Goal: Task Accomplishment & Management: Manage account settings

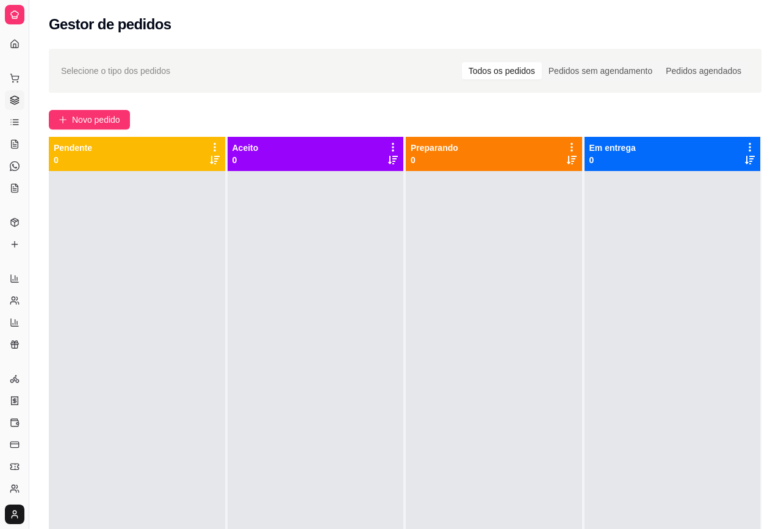
click at [653, 99] on div "Selecione o tipo dos pedidos Todos os pedidos Pedidos sem agendamento Pedidos a…" at bounding box center [405, 361] width 752 height 638
click at [294, 357] on div at bounding box center [316, 435] width 176 height 529
click at [327, 107] on div "Selecione o tipo dos pedidos Todos os pedidos Pedidos sem agendamento Pedidos a…" at bounding box center [405, 361] width 752 height 638
click at [580, 73] on div "Pedidos sem agendamento" at bounding box center [600, 70] width 117 height 17
click at [542, 62] on input "Pedidos sem agendamento" at bounding box center [542, 62] width 0 height 0
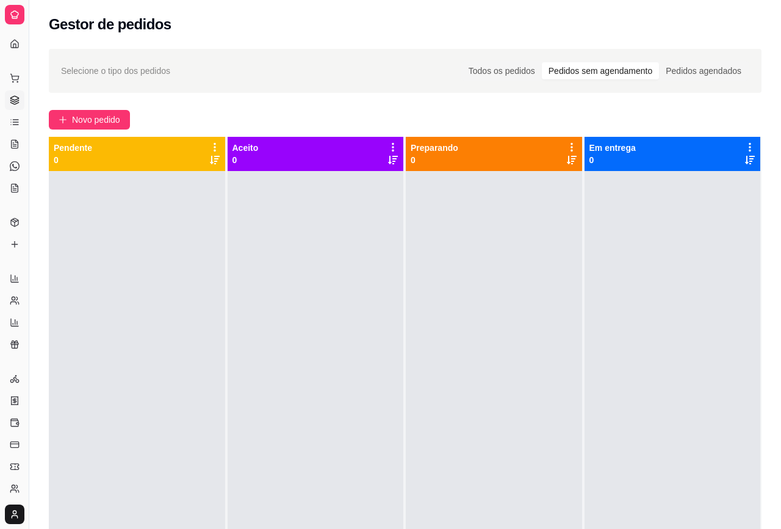
click at [522, 79] on div "Todos os pedidos Pedidos sem agendamento Pedidos agendados" at bounding box center [605, 71] width 289 height 20
click at [508, 70] on div "Todos os pedidos" at bounding box center [502, 70] width 80 height 17
click at [462, 62] on input "Todos os pedidos" at bounding box center [462, 62] width 0 height 0
click at [425, 70] on div "Selecione o tipo dos pedidos Todos os pedidos Pedidos sem agendamento Pedidos a…" at bounding box center [405, 71] width 688 height 20
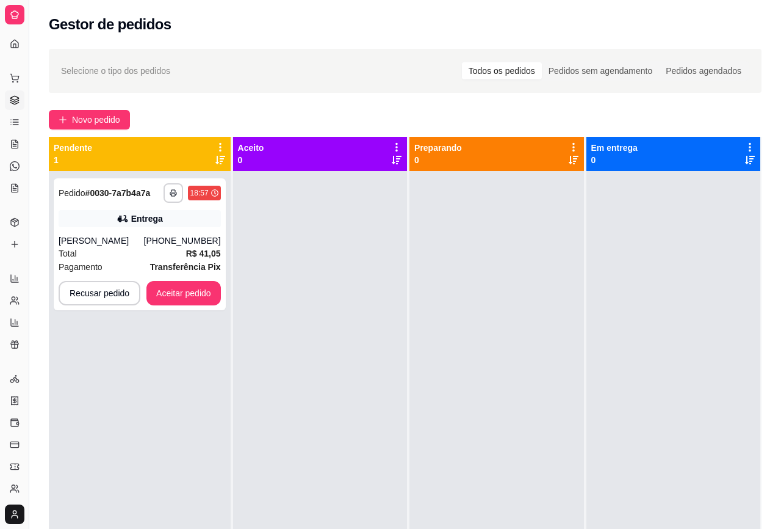
click at [306, 361] on div at bounding box center [320, 435] width 174 height 529
click at [194, 289] on button "Aceitar pedido" at bounding box center [184, 293] width 72 height 24
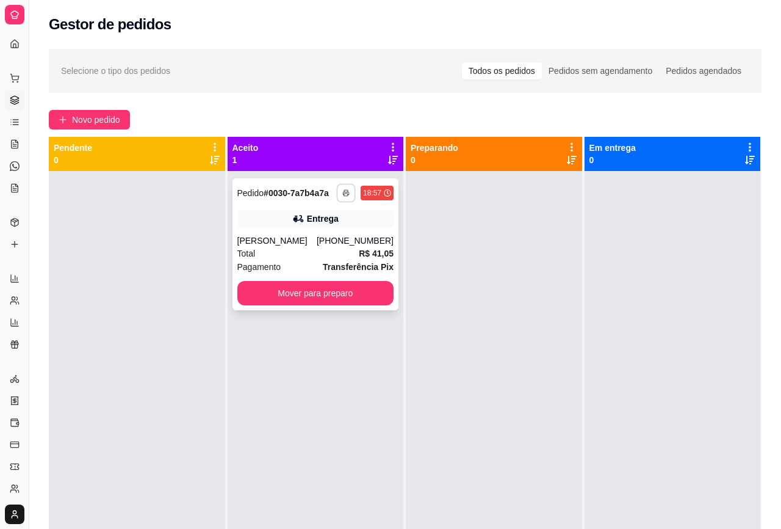
click at [339, 187] on button "button" at bounding box center [345, 192] width 19 height 19
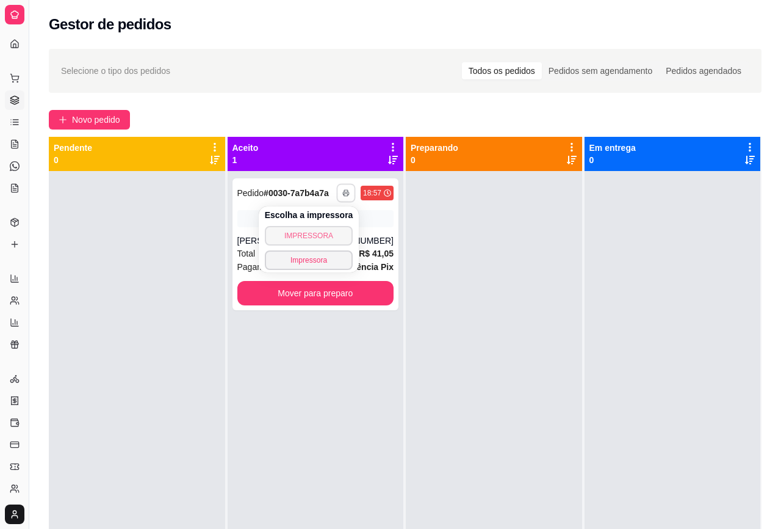
click at [318, 232] on button "IMPRESSORA" at bounding box center [309, 236] width 89 height 20
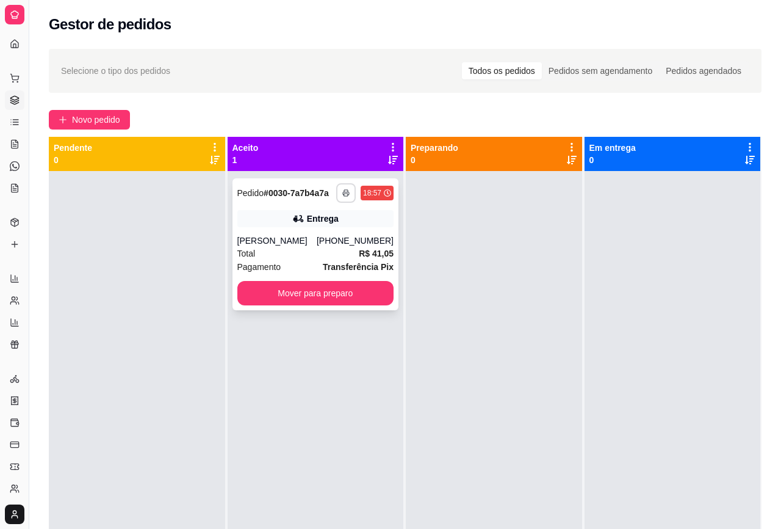
click at [343, 197] on button "button" at bounding box center [346, 193] width 20 height 20
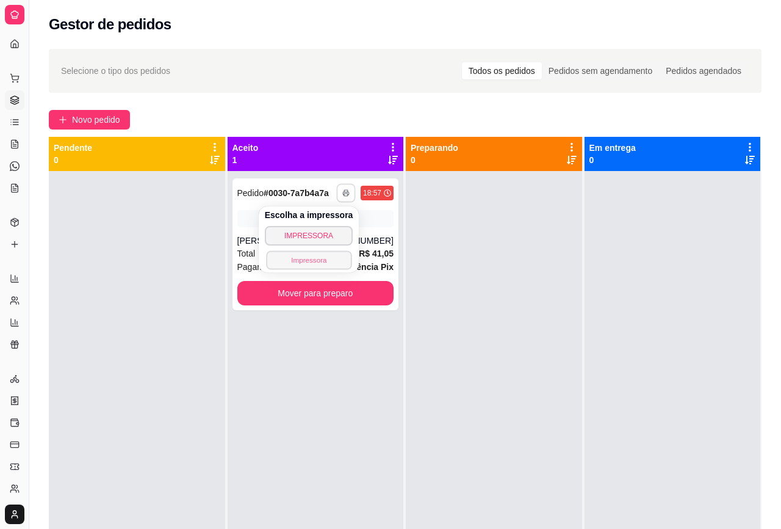
click at [327, 258] on button "Impressora" at bounding box center [308, 259] width 85 height 19
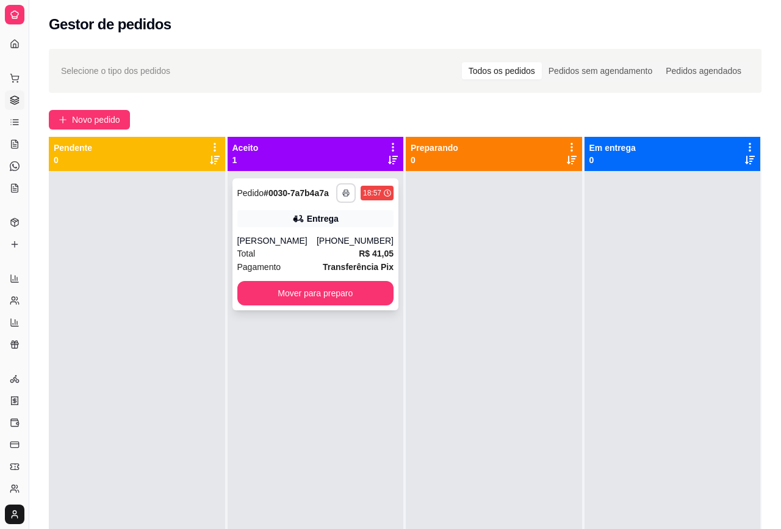
click at [341, 183] on button "button" at bounding box center [346, 193] width 20 height 20
click at [342, 194] on icon "button" at bounding box center [345, 192] width 7 height 7
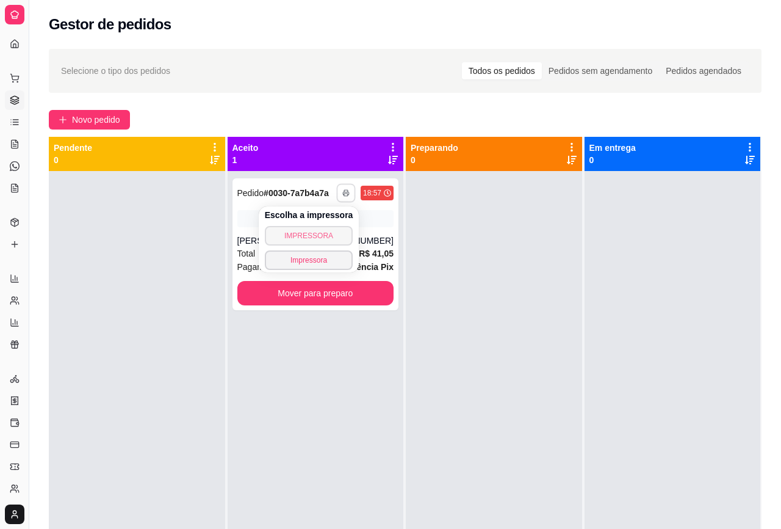
click at [317, 235] on button "IMPRESSORA" at bounding box center [309, 236] width 89 height 20
click at [317, 235] on div "[PERSON_NAME]" at bounding box center [276, 240] width 79 height 12
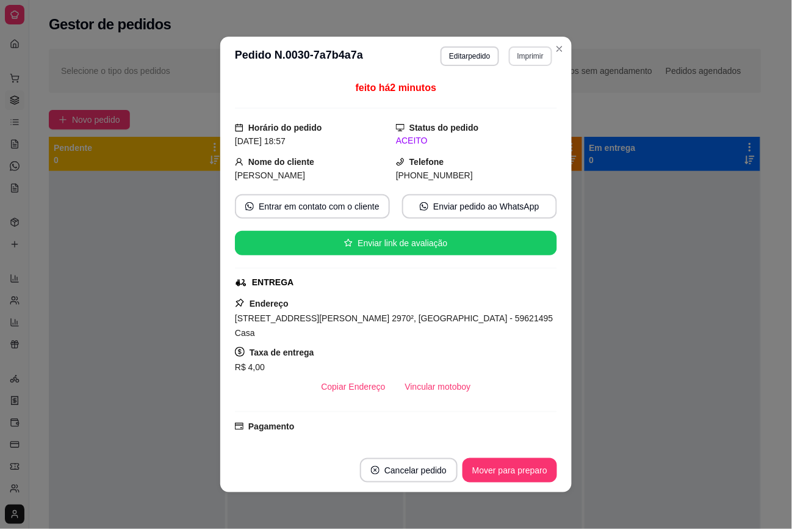
click at [522, 52] on button "Imprimir" at bounding box center [530, 56] width 43 height 20
click at [504, 98] on button "IMPRESSORA" at bounding box center [504, 100] width 89 height 20
click at [533, 57] on button "Imprimir" at bounding box center [530, 56] width 43 height 20
click at [517, 126] on button "Impressora" at bounding box center [503, 123] width 85 height 19
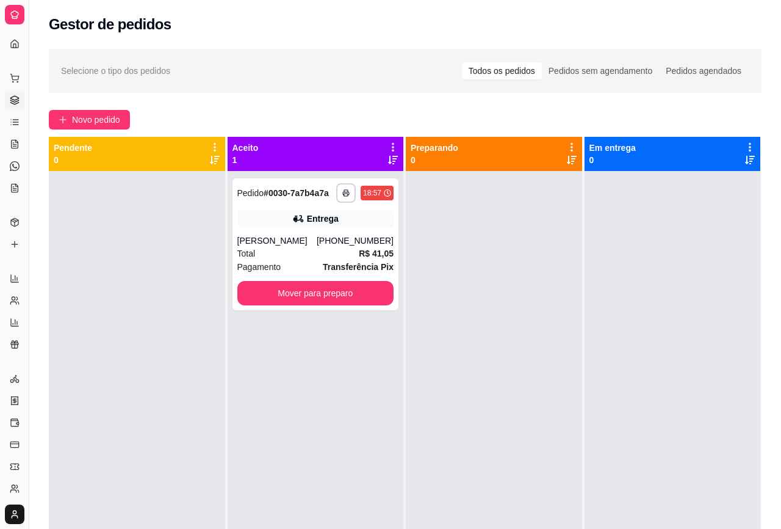
click at [366, 441] on div "**********" at bounding box center [316, 435] width 176 height 529
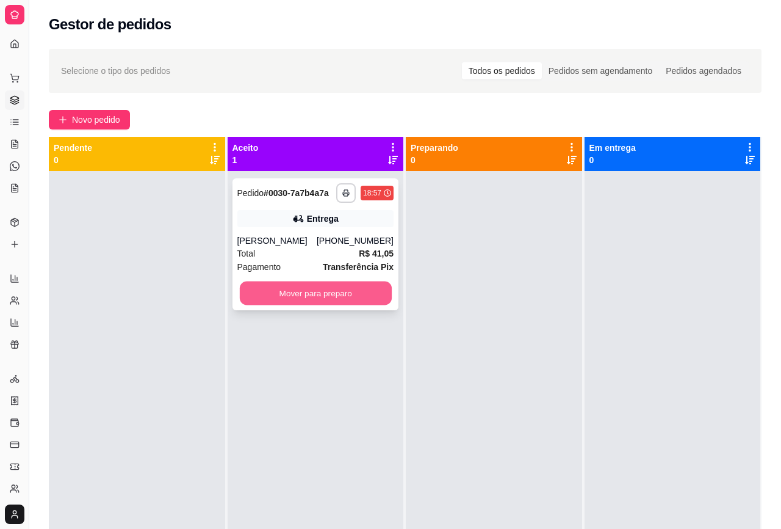
click at [352, 297] on button "Mover para preparo" at bounding box center [315, 293] width 152 height 24
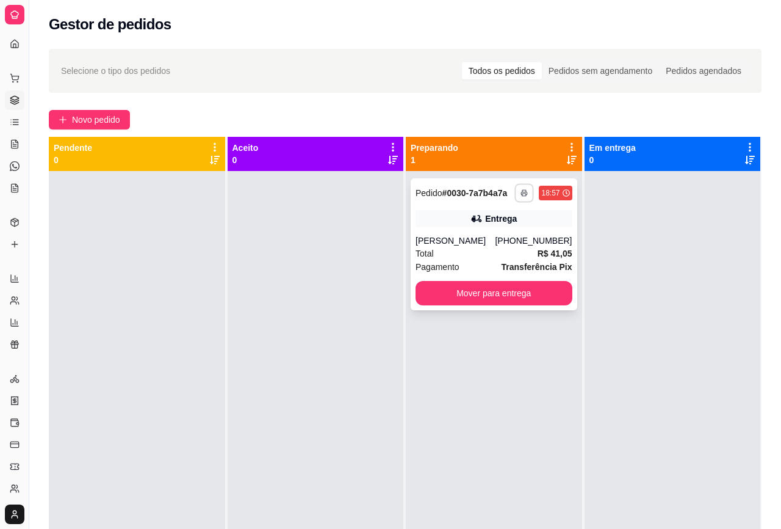
click at [523, 190] on polyline "button" at bounding box center [525, 191] width 4 height 2
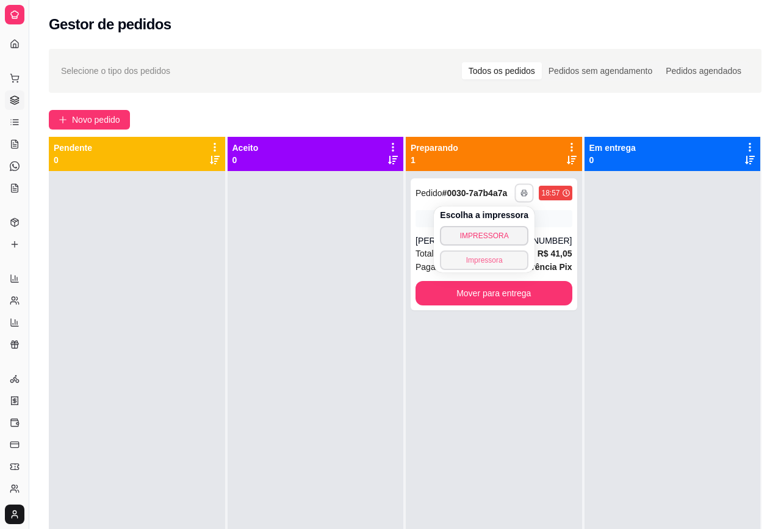
click at [486, 255] on button "Impressora" at bounding box center [484, 260] width 89 height 20
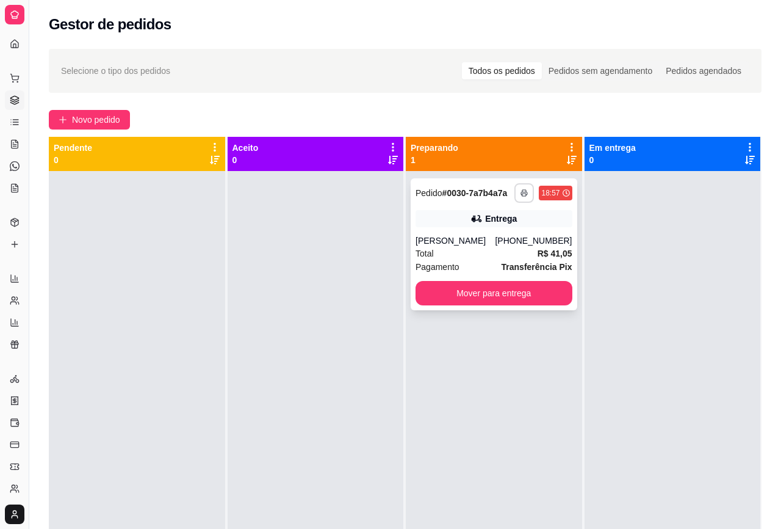
click at [516, 187] on button "button" at bounding box center [525, 193] width 20 height 20
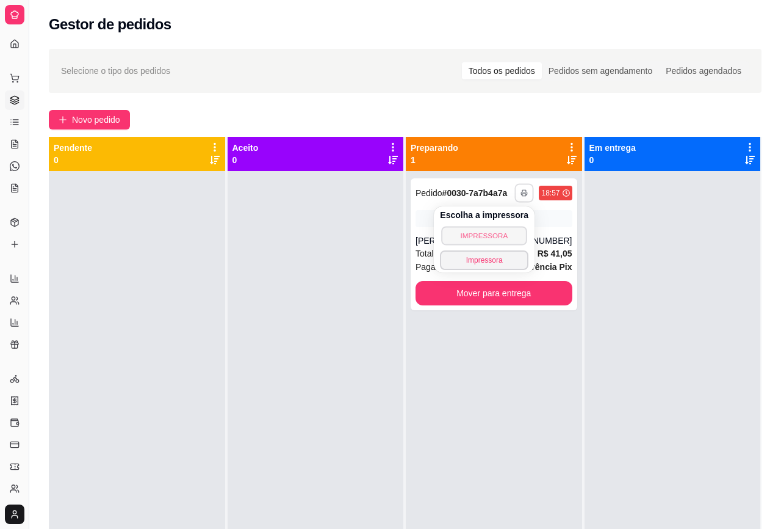
click at [485, 238] on button "IMPRESSORA" at bounding box center [483, 235] width 85 height 19
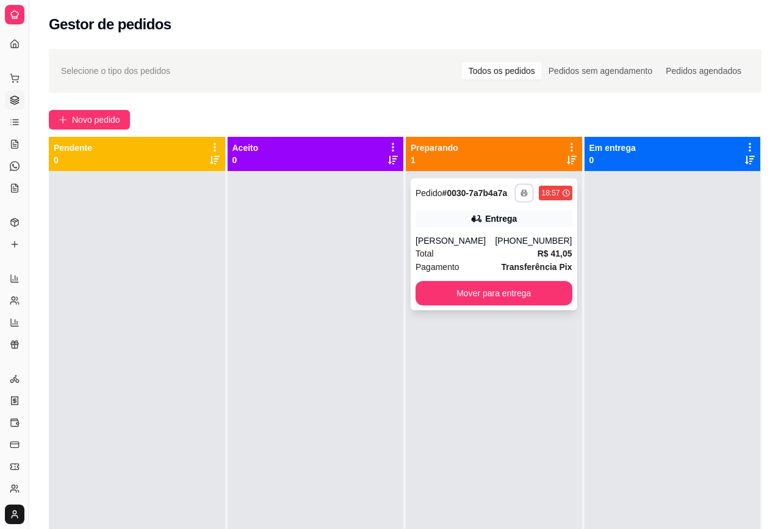
click at [521, 191] on icon "button" at bounding box center [524, 192] width 7 height 7
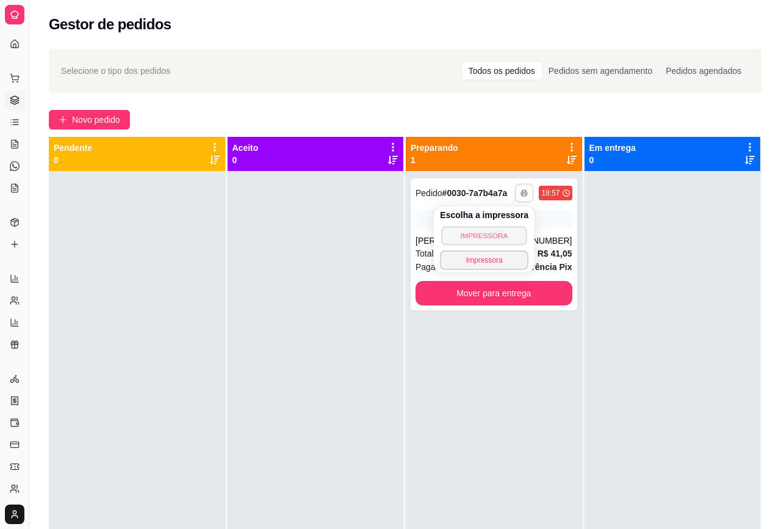
click at [504, 234] on button "IMPRESSORA" at bounding box center [483, 235] width 85 height 19
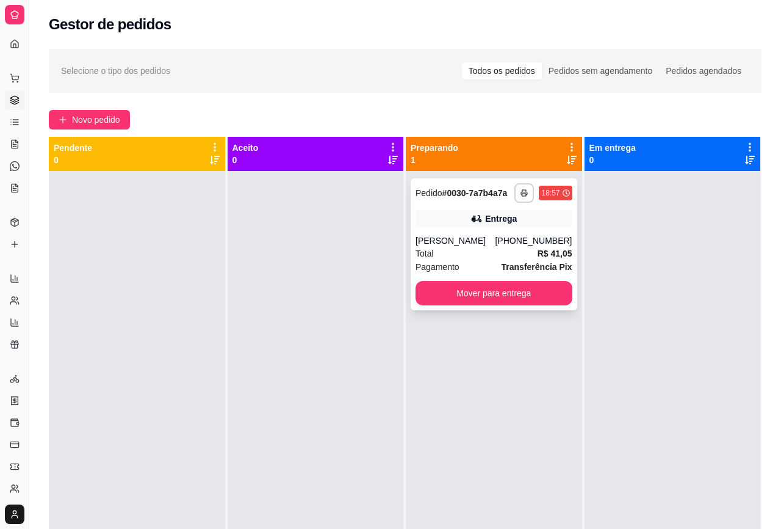
click at [496, 229] on div "**********" at bounding box center [494, 244] width 167 height 132
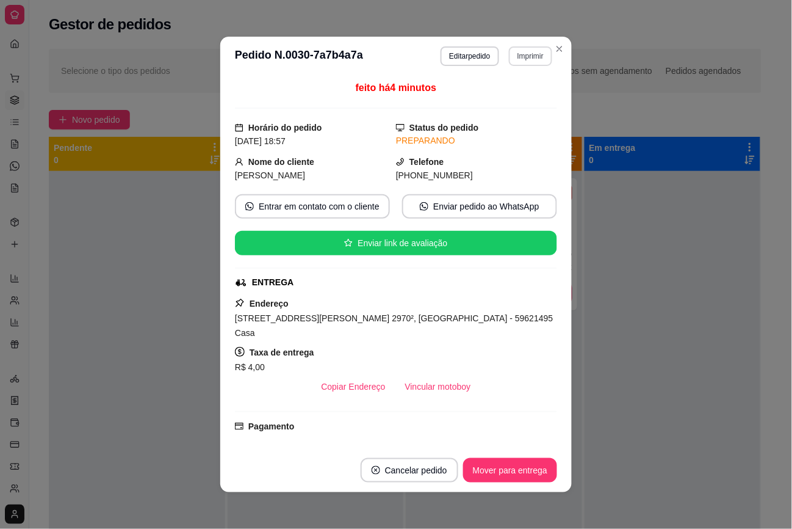
click at [522, 53] on button "Imprimir" at bounding box center [530, 56] width 43 height 20
click at [508, 93] on button "IMPRESSORA" at bounding box center [503, 99] width 85 height 19
click at [458, 53] on button "Editar pedido" at bounding box center [470, 56] width 58 height 20
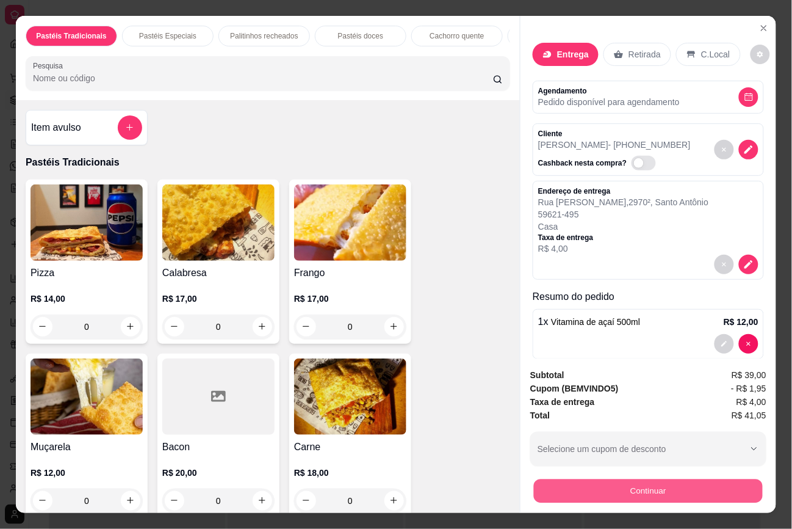
click at [721, 490] on button "Continuar" at bounding box center [648, 491] width 229 height 24
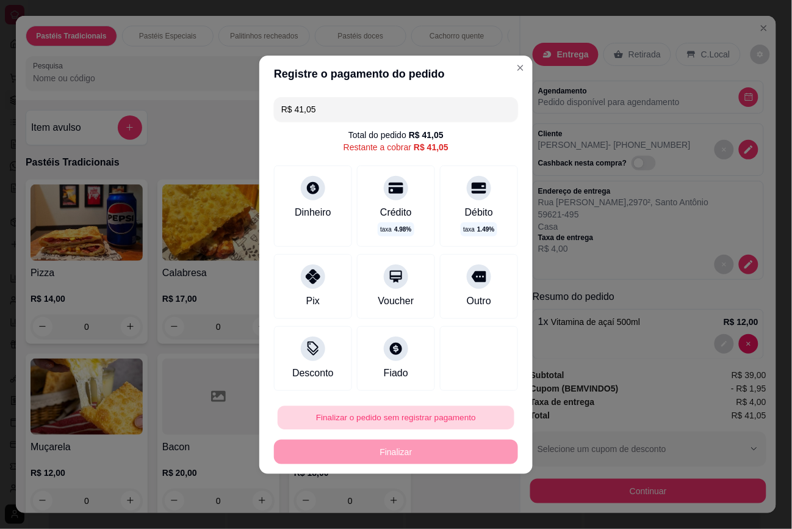
click at [397, 418] on button "Finalizar o pedido sem registrar pagamento" at bounding box center [396, 417] width 237 height 24
click at [467, 381] on button "Confirmar" at bounding box center [468, 383] width 45 height 19
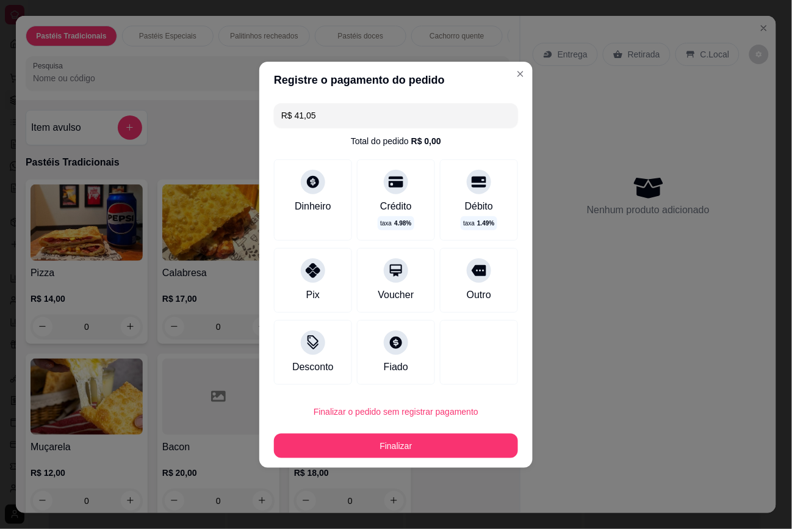
type input "0"
type input "R$ 0,00"
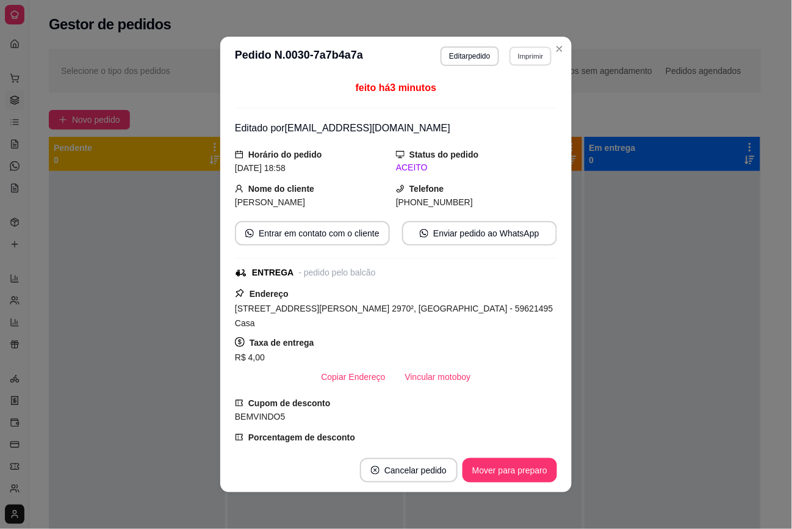
click at [522, 52] on button "Imprimir" at bounding box center [531, 55] width 42 height 19
click at [507, 98] on button "IMPRESSORA" at bounding box center [504, 100] width 89 height 20
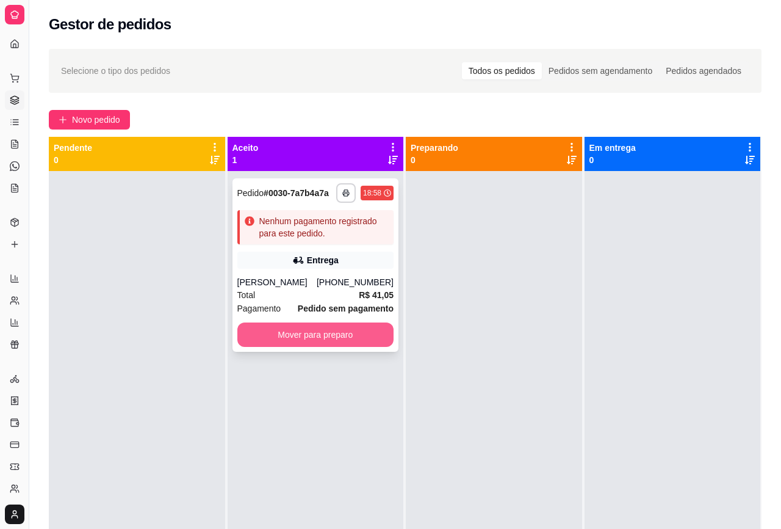
click at [363, 325] on button "Mover para preparo" at bounding box center [315, 334] width 157 height 24
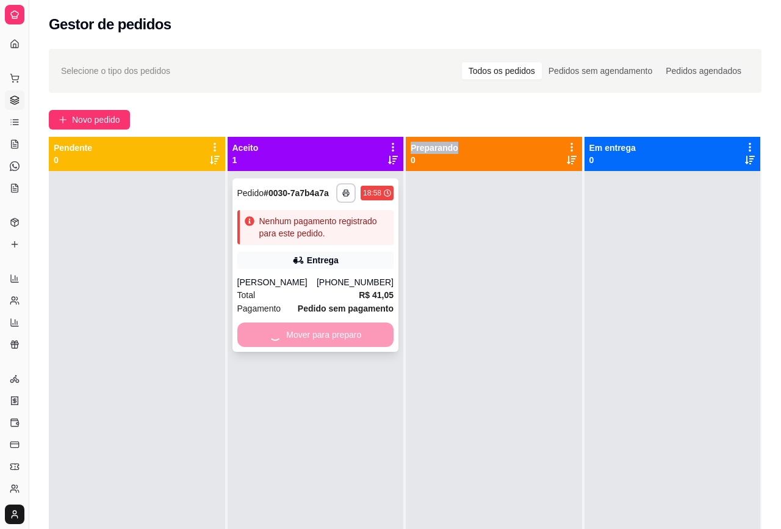
click at [363, 325] on div "Mover para preparo" at bounding box center [315, 334] width 157 height 24
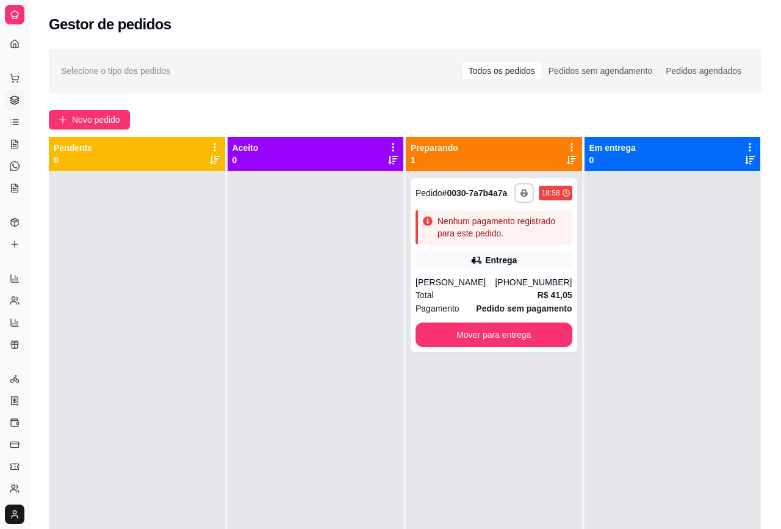
click at [642, 311] on div at bounding box center [673, 435] width 176 height 529
click at [521, 195] on icon "button" at bounding box center [524, 192] width 7 height 7
click at [499, 240] on button "IMPRESSORA" at bounding box center [484, 235] width 85 height 19
click at [618, 513] on div at bounding box center [673, 435] width 176 height 529
click at [515, 193] on button "button" at bounding box center [525, 193] width 20 height 20
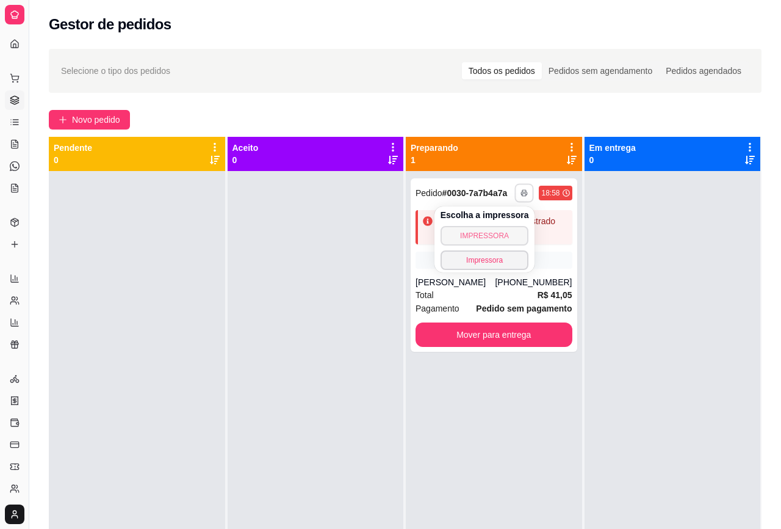
click at [486, 233] on button "IMPRESSORA" at bounding box center [485, 236] width 89 height 20
click at [642, 119] on div "Novo pedido" at bounding box center [405, 120] width 713 height 20
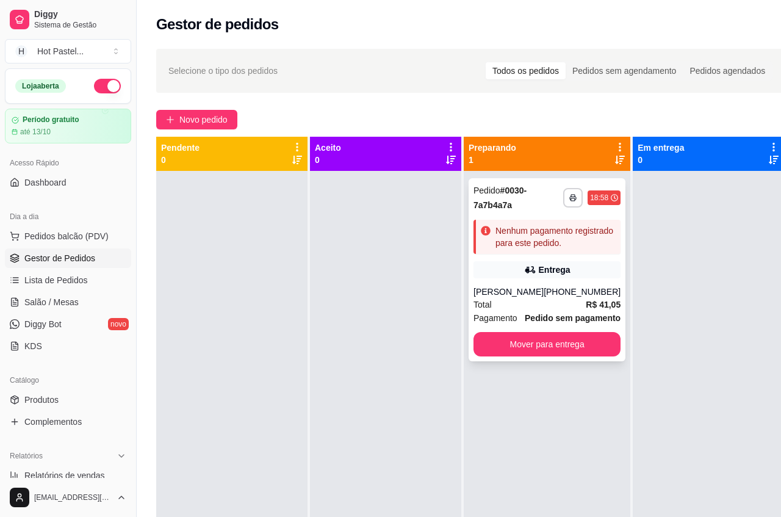
click at [495, 278] on div "Entrega" at bounding box center [547, 269] width 147 height 17
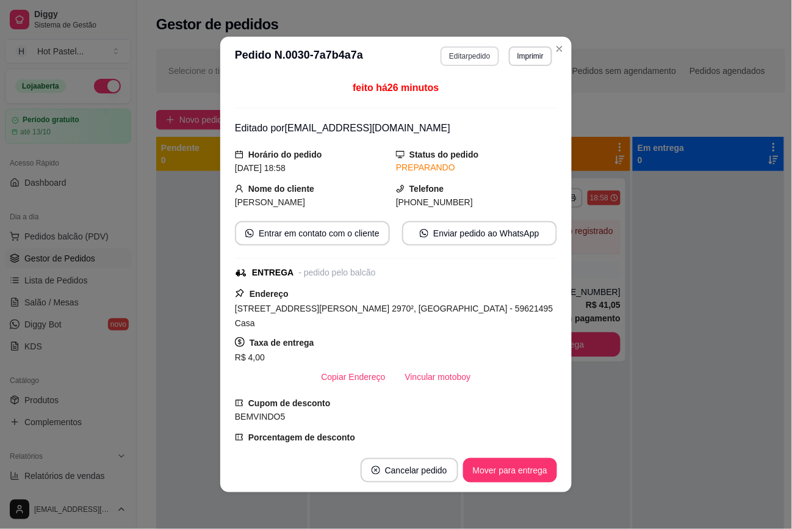
click at [453, 61] on button "Editar pedido" at bounding box center [470, 56] width 58 height 20
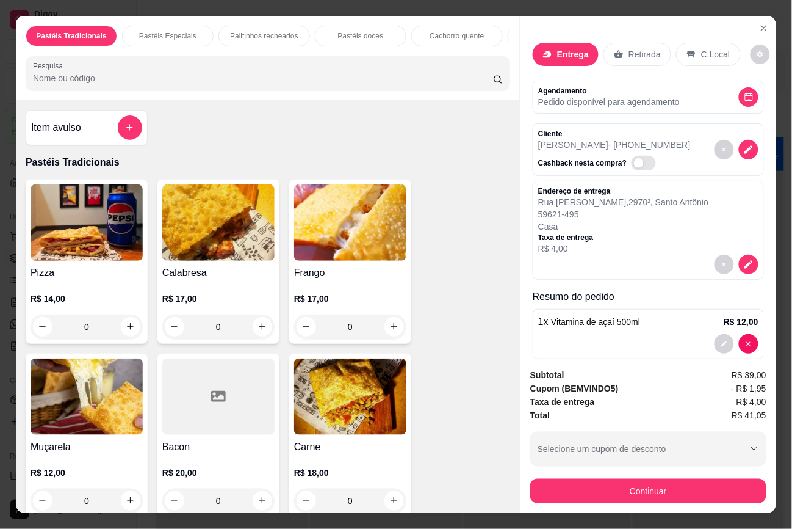
scroll to position [129, 0]
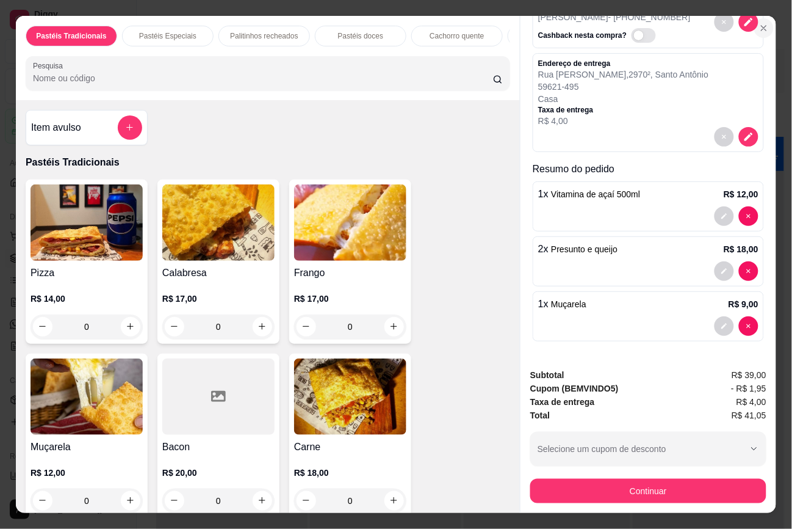
click at [759, 23] on icon "Close" at bounding box center [764, 28] width 10 height 10
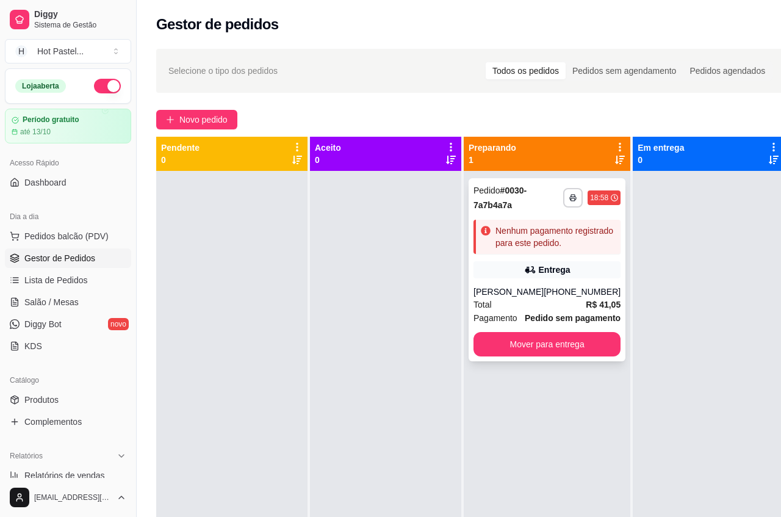
click at [537, 249] on div "Nenhum pagamento registrado para este pedido." at bounding box center [556, 237] width 120 height 24
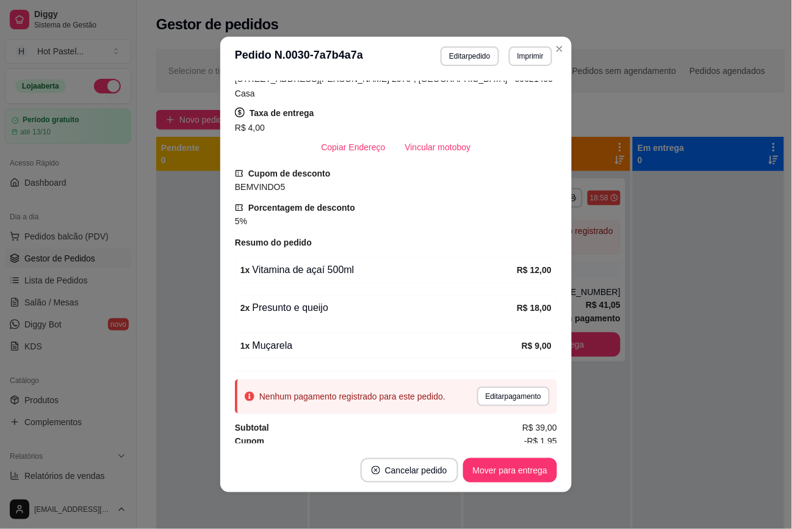
scroll to position [238, 0]
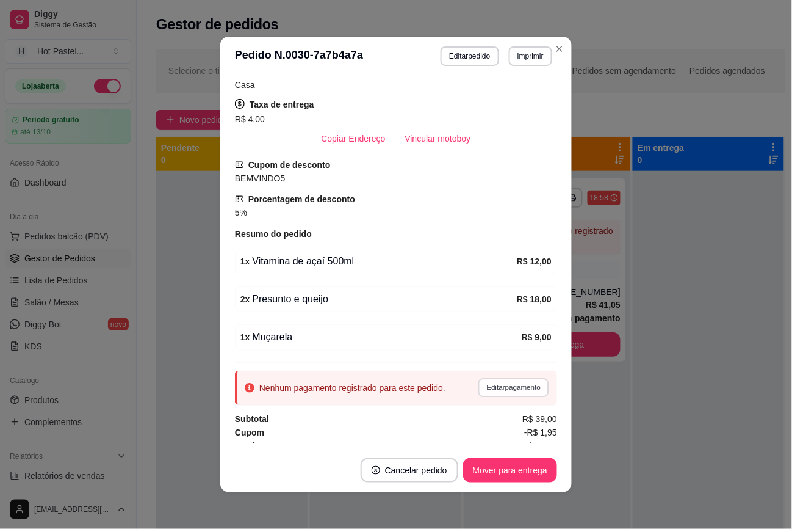
click at [491, 380] on button "Editar pagamento" at bounding box center [513, 387] width 71 height 19
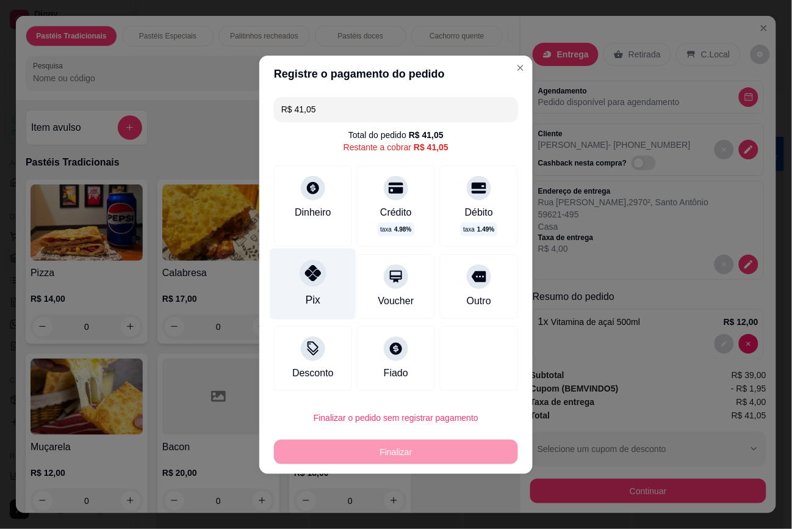
click at [318, 263] on div at bounding box center [313, 272] width 27 height 27
type input "R$ 0,00"
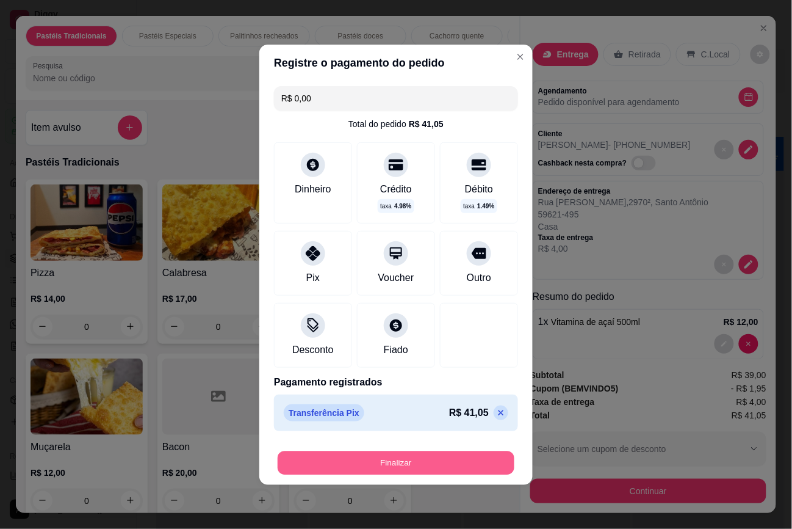
click at [422, 473] on button "Finalizar" at bounding box center [396, 462] width 237 height 24
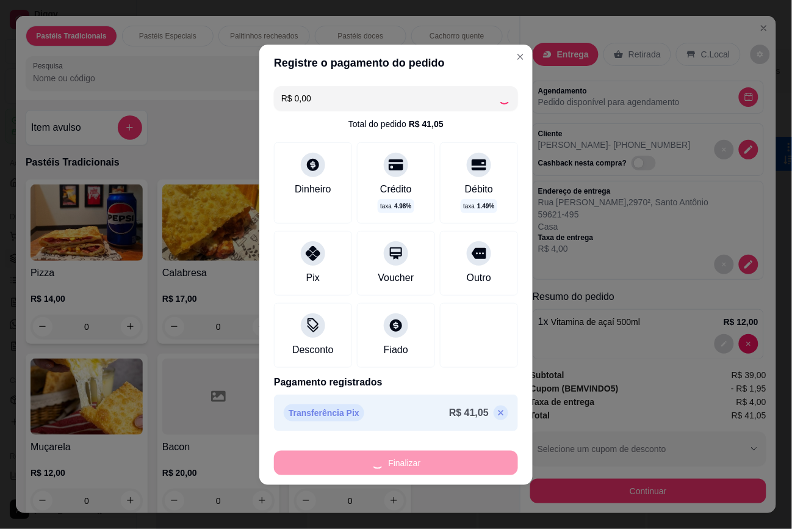
type input "0"
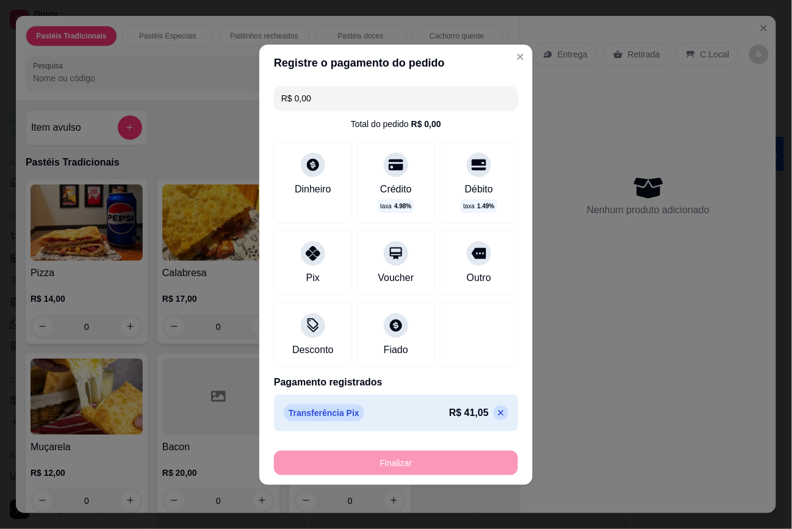
type input "-R$ 41,05"
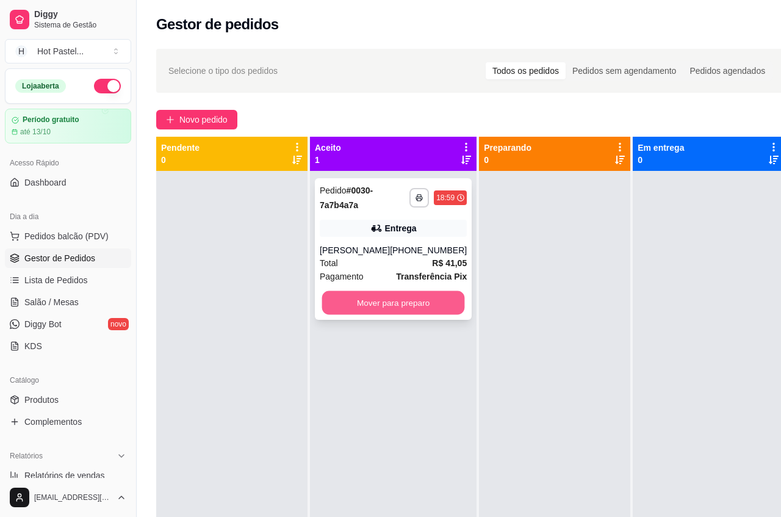
click at [428, 295] on button "Mover para preparo" at bounding box center [393, 303] width 143 height 24
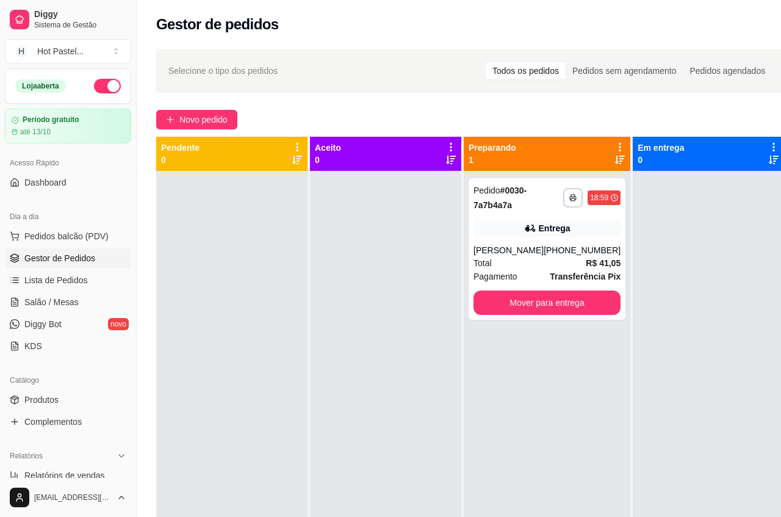
click at [728, 40] on div "Gestor de pedidos" at bounding box center [471, 21] width 668 height 42
click at [366, 68] on div "Selecione o tipo dos pedidos Todos os pedidos Pedidos sem agendamento Pedidos a…" at bounding box center [470, 71] width 605 height 20
click at [198, 123] on span "Novo pedido" at bounding box center [203, 119] width 48 height 13
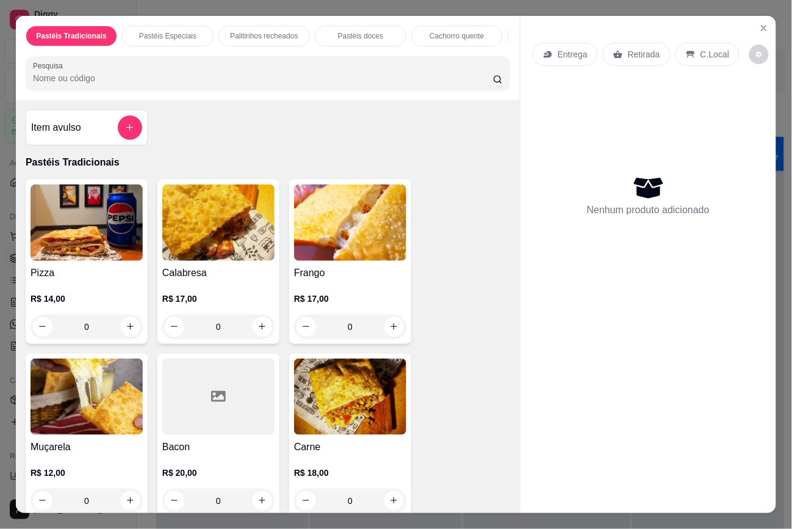
click at [205, 84] on input "Pesquisa" at bounding box center [263, 78] width 460 height 12
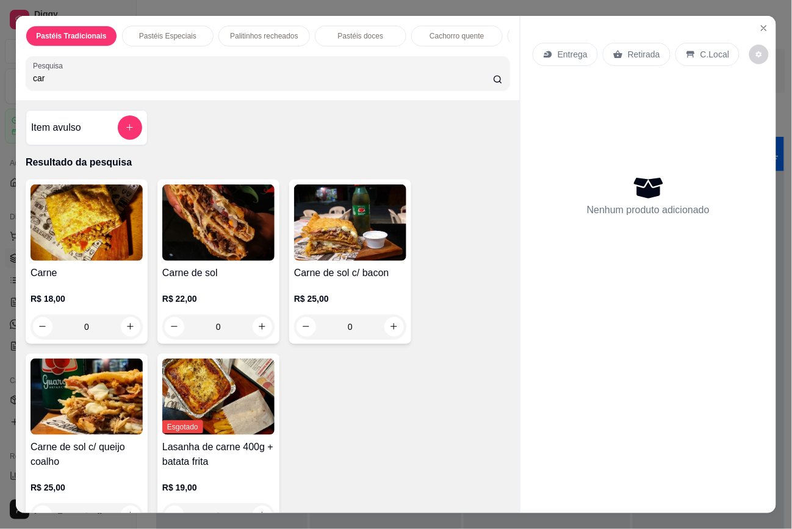
type input "car"
click at [60, 410] on img at bounding box center [87, 396] width 112 height 76
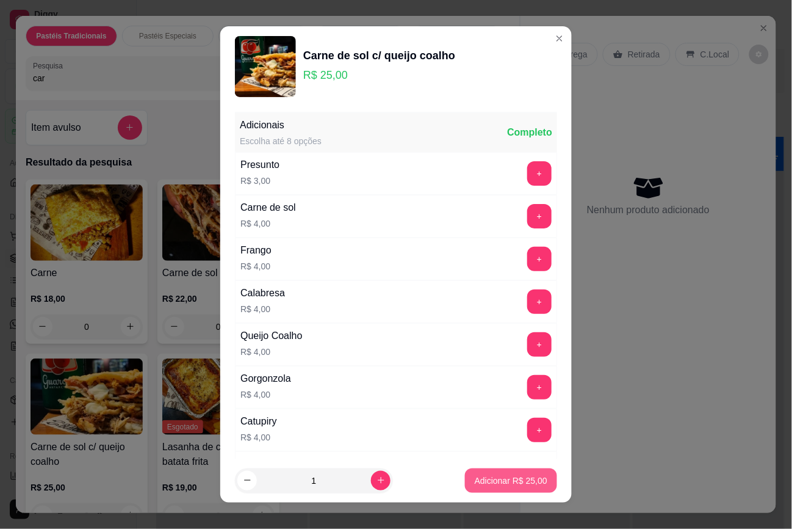
click at [483, 480] on p "Adicionar R$ 25,00" at bounding box center [511, 480] width 73 height 12
type input "1"
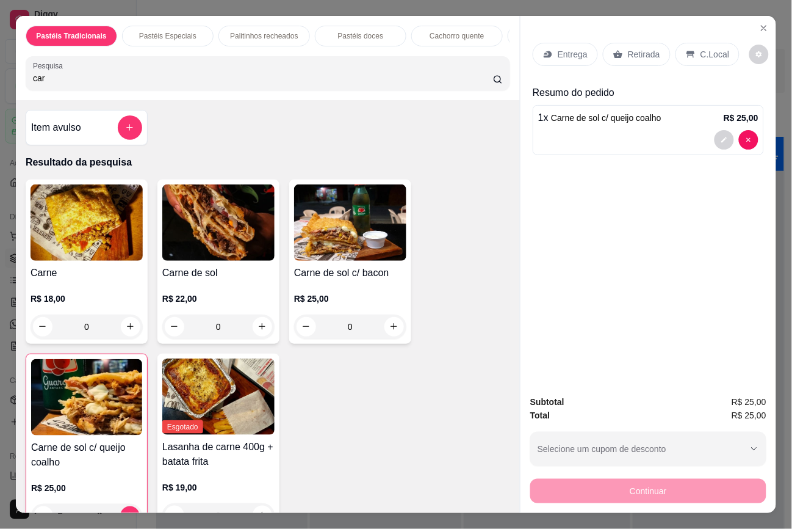
click at [631, 48] on p "Retirada" at bounding box center [644, 54] width 32 height 12
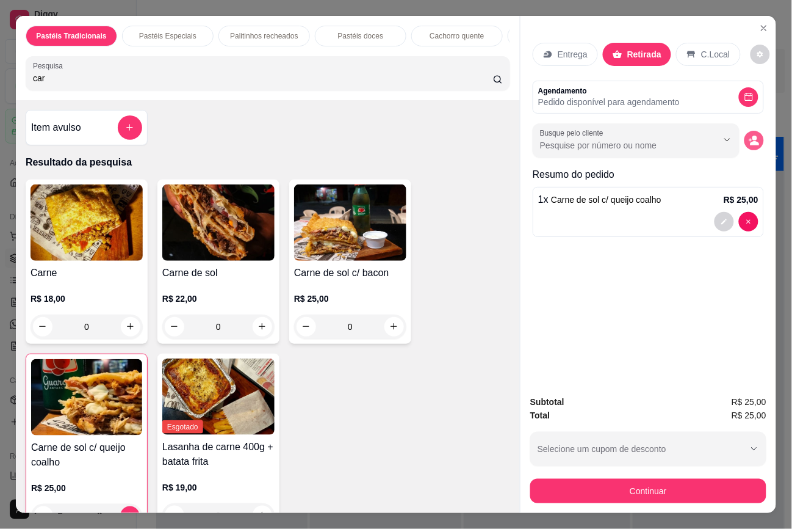
click at [749, 135] on icon "decrease-product-quantity" at bounding box center [754, 140] width 11 height 11
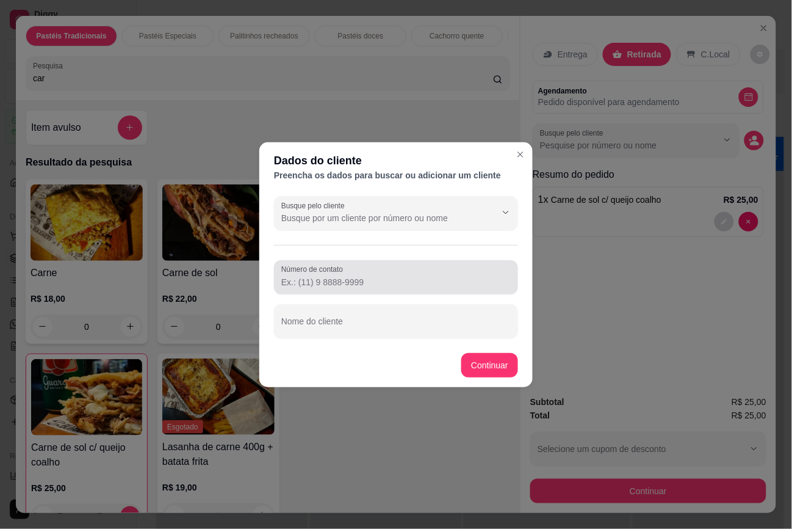
click at [430, 267] on div at bounding box center [395, 277] width 229 height 24
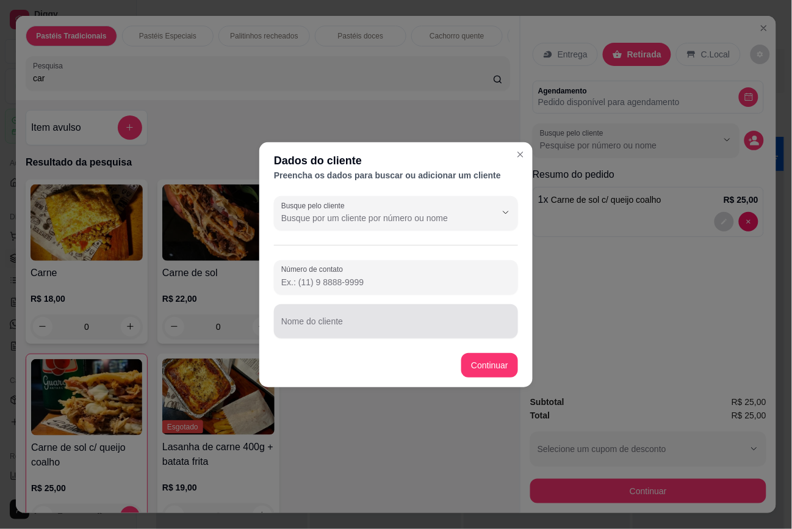
drag, startPoint x: 322, startPoint y: 317, endPoint x: 310, endPoint y: 317, distance: 11.6
click at [310, 317] on div at bounding box center [395, 321] width 229 height 24
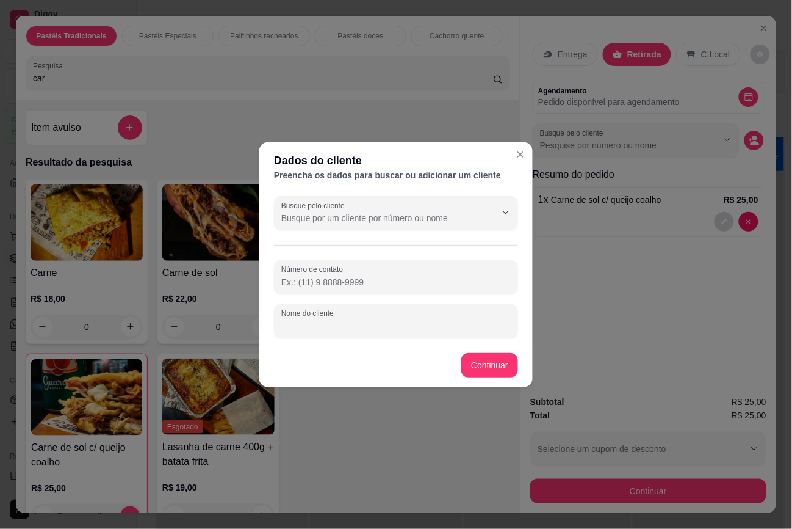
paste input "[PHONE_NUMBER]"
type input "[PHONE_NUMBER]"
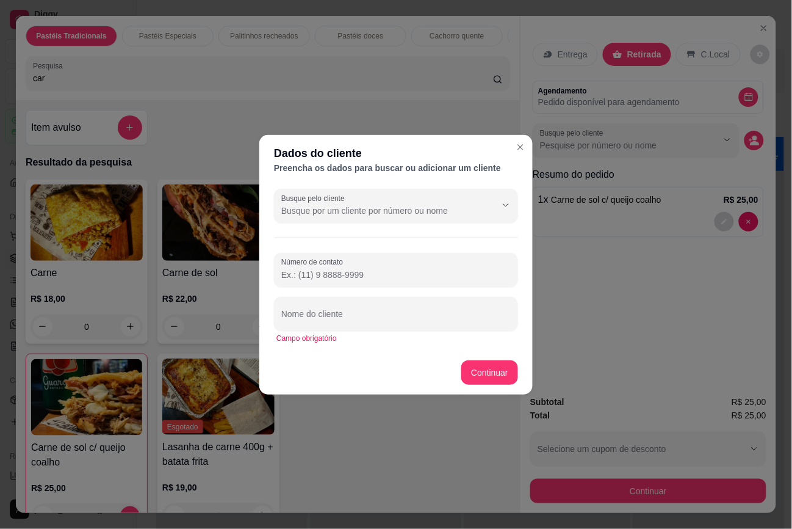
click at [352, 278] on input "Número de contato" at bounding box center [395, 275] width 229 height 12
paste input "[PHONE_NUMBER]"
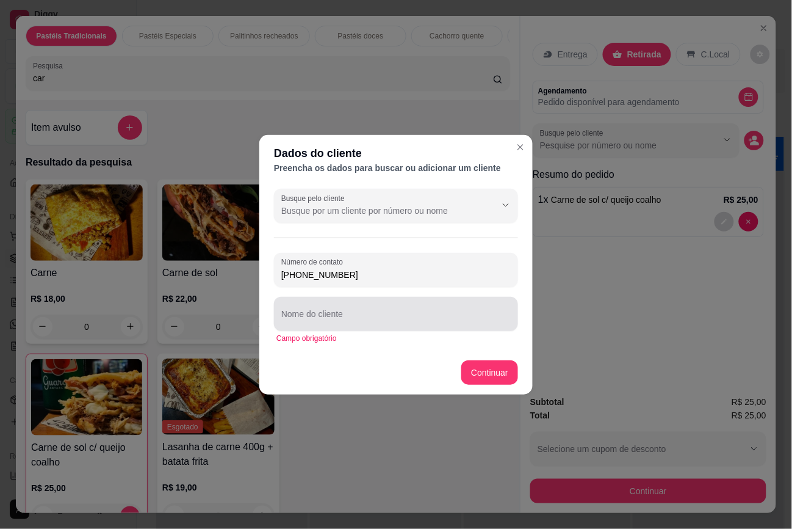
type input "[PHONE_NUMBER]"
click at [321, 313] on input "Nome do cliente" at bounding box center [395, 319] width 229 height 12
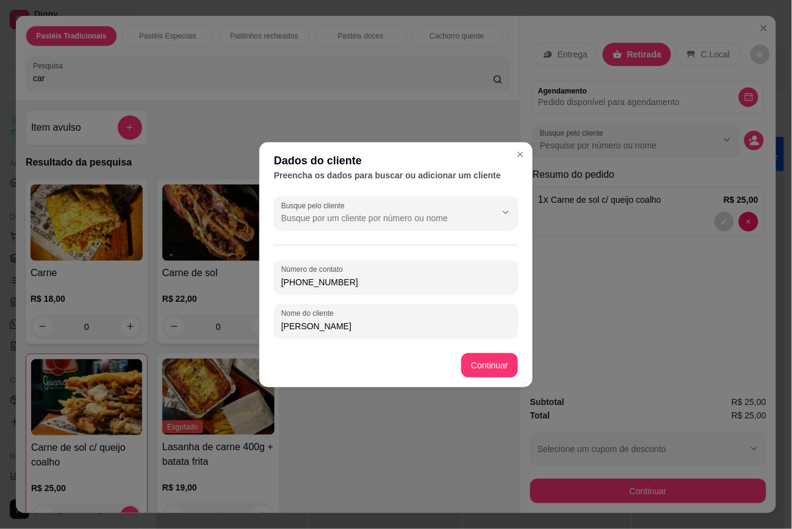
type input "[PERSON_NAME]"
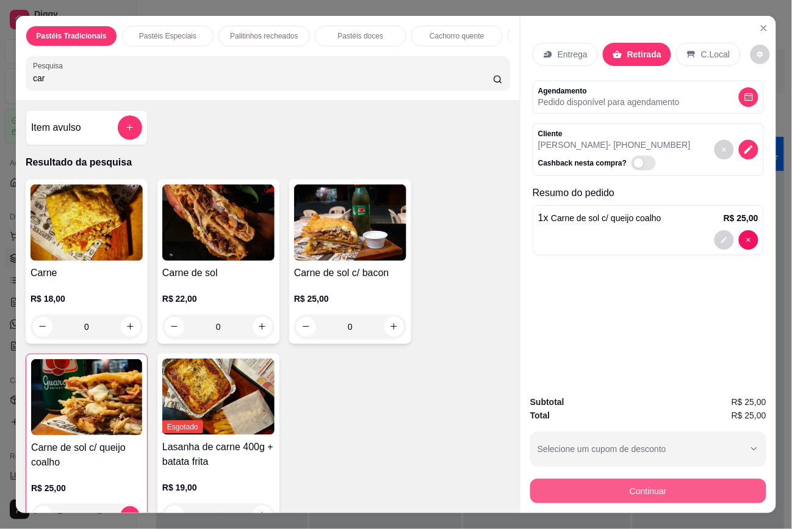
click at [685, 479] on button "Continuar" at bounding box center [648, 491] width 236 height 24
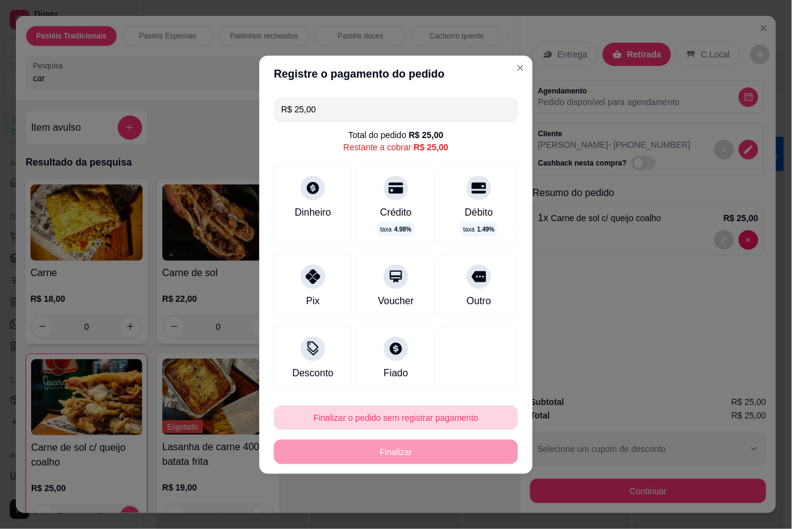
click at [357, 419] on button "Finalizar o pedido sem registrar pagamento" at bounding box center [396, 417] width 244 height 24
click at [464, 383] on button "Confirmar" at bounding box center [471, 383] width 45 height 19
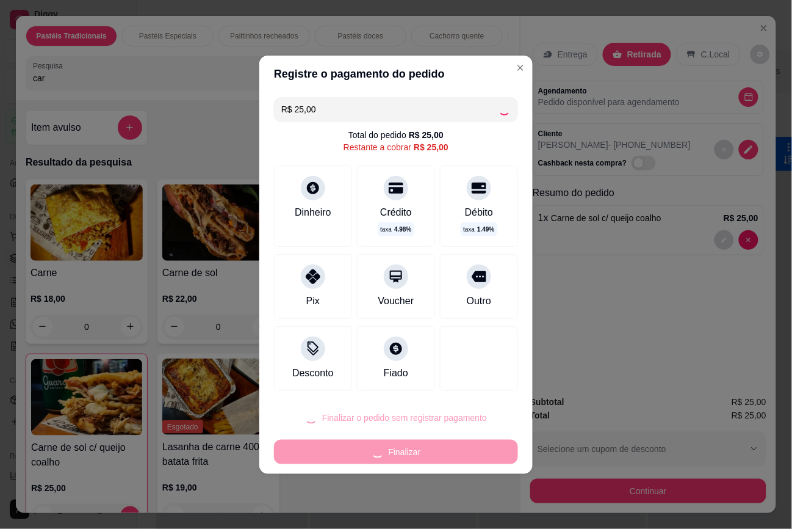
type input "0"
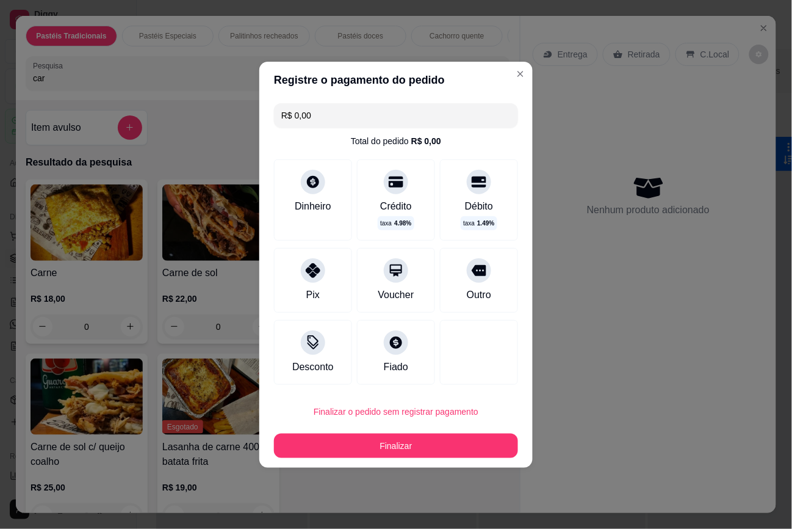
type input "R$ 0,00"
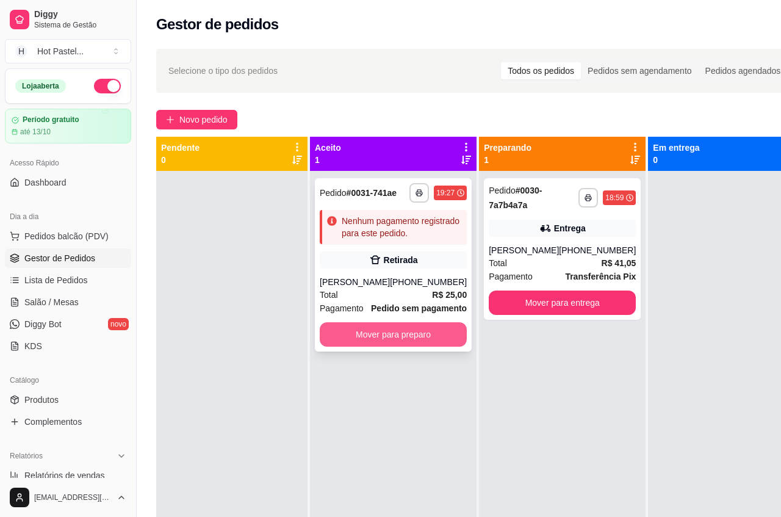
click at [400, 347] on button "Mover para preparo" at bounding box center [393, 334] width 147 height 24
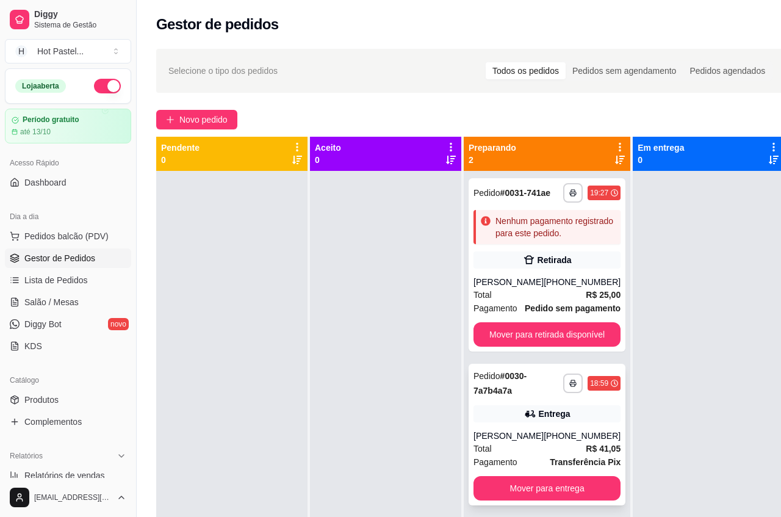
click at [532, 435] on div "[PERSON_NAME]" at bounding box center [509, 436] width 70 height 12
click at [563, 496] on button "Mover para entrega" at bounding box center [547, 488] width 147 height 24
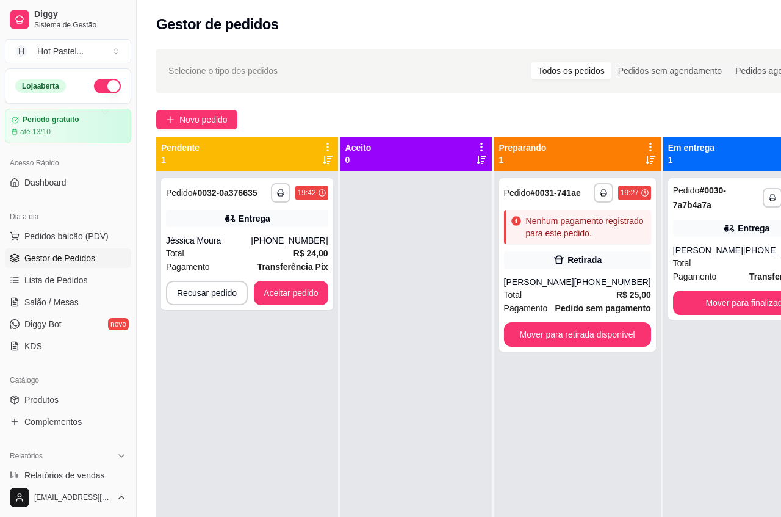
click at [453, 414] on div at bounding box center [416, 429] width 151 height 517
click at [273, 219] on div "Entrega" at bounding box center [247, 218] width 162 height 17
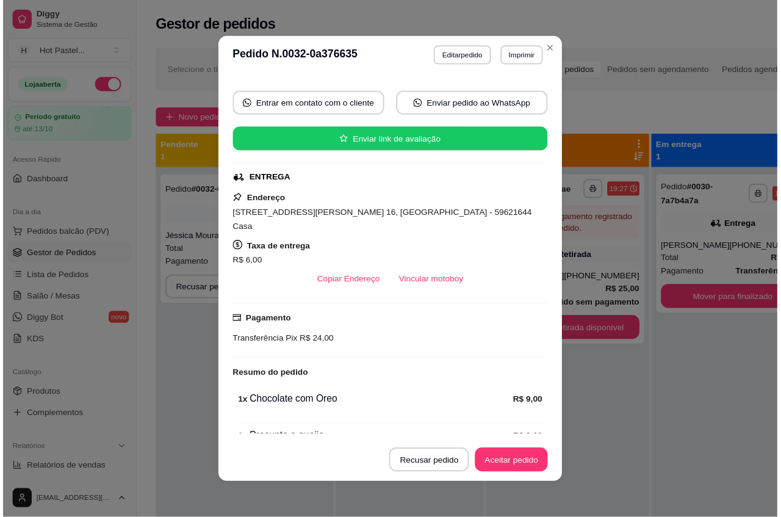
scroll to position [154, 0]
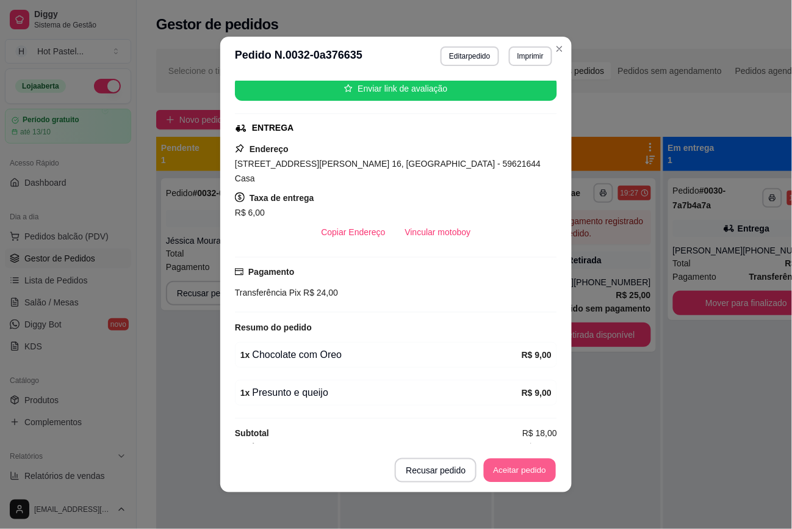
click at [490, 468] on button "Aceitar pedido" at bounding box center [520, 470] width 72 height 24
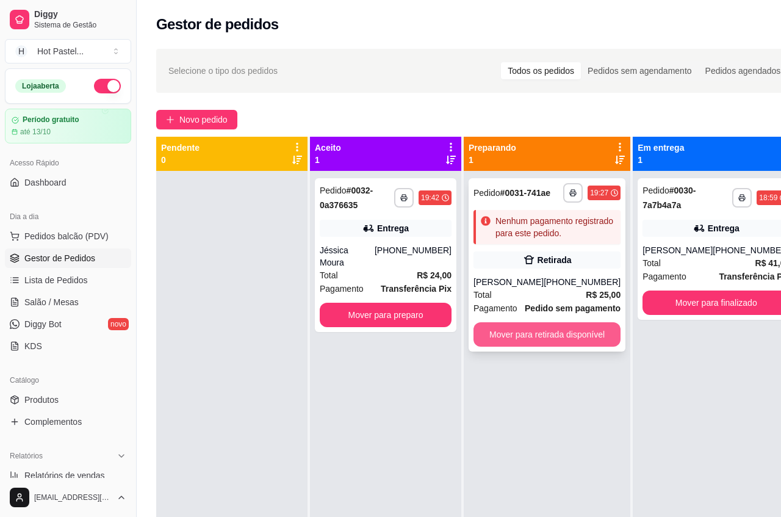
click at [557, 345] on button "Mover para retirada disponível" at bounding box center [547, 334] width 147 height 24
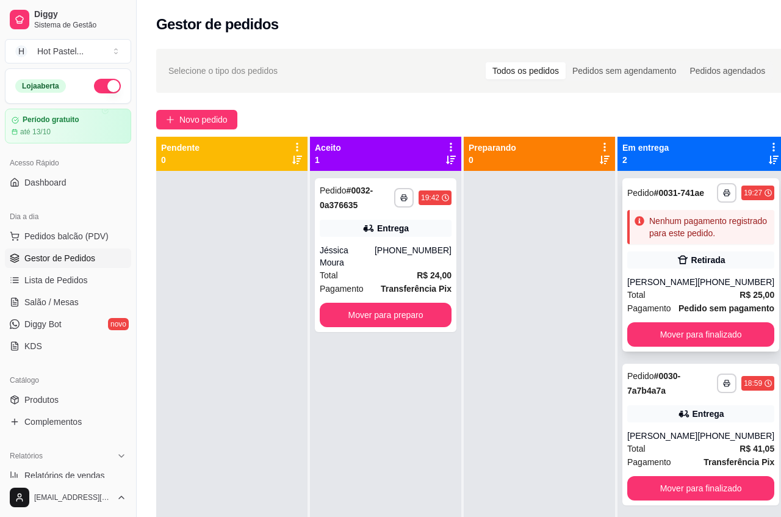
click at [711, 288] on div "[PHONE_NUMBER]" at bounding box center [736, 282] width 77 height 12
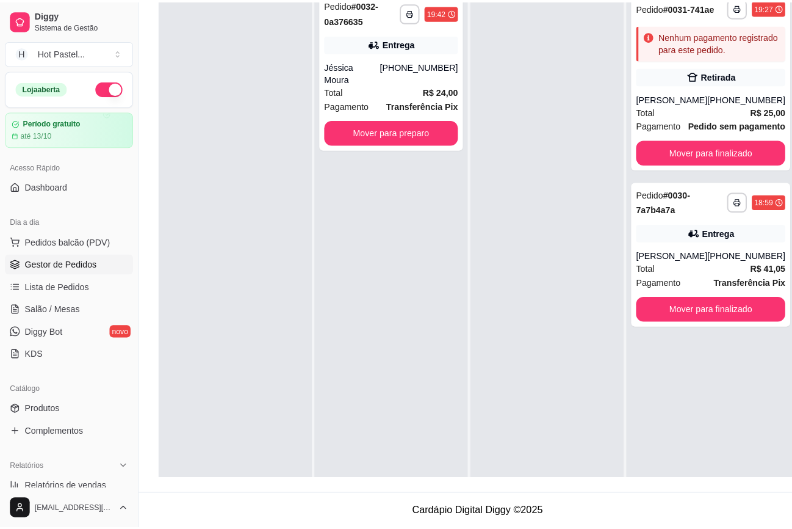
scroll to position [0, 0]
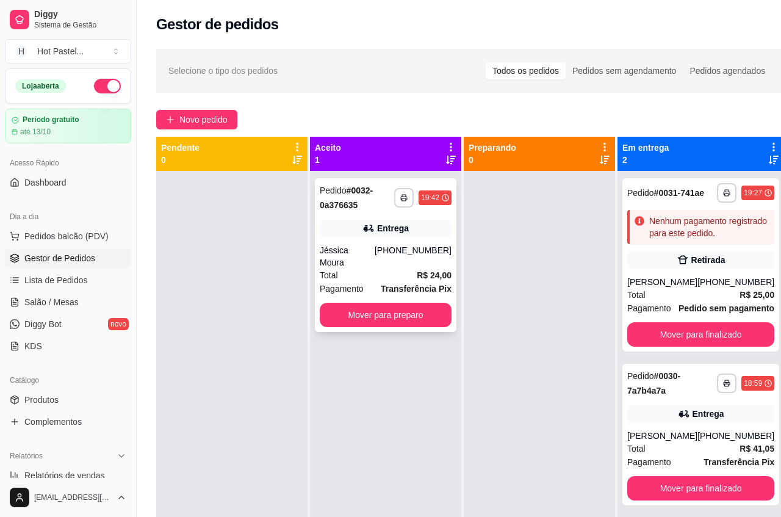
click at [397, 284] on strong "Transferência Pix" at bounding box center [416, 289] width 71 height 10
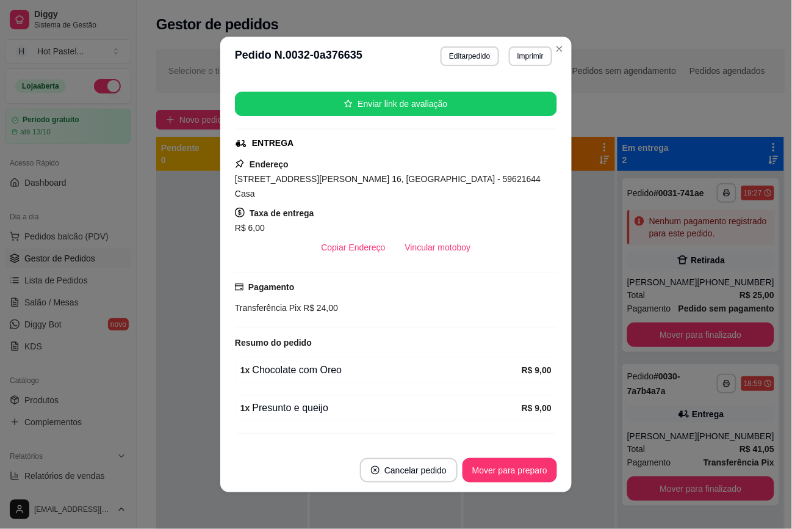
scroll to position [154, 0]
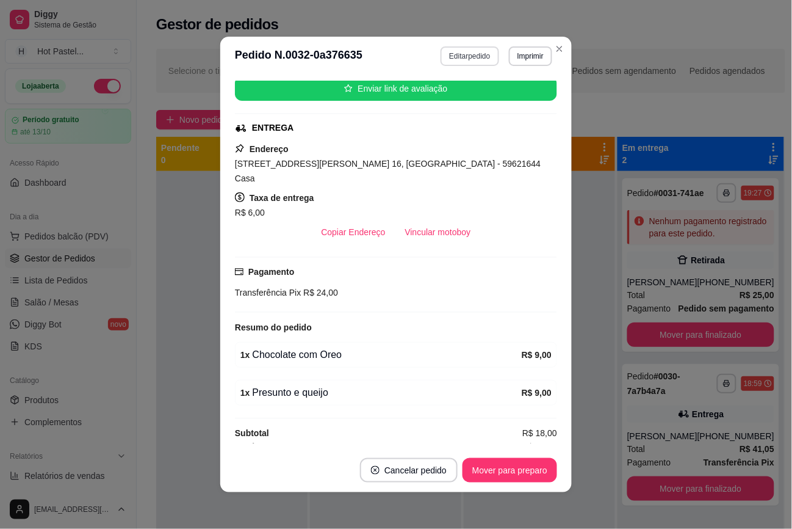
click at [469, 59] on button "Editar pedido" at bounding box center [470, 56] width 58 height 20
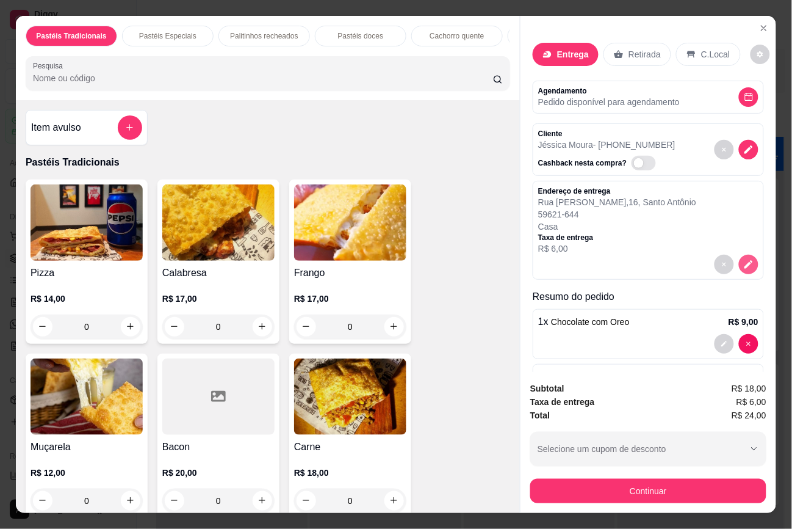
click at [743, 259] on icon "decrease-product-quantity" at bounding box center [748, 264] width 11 height 11
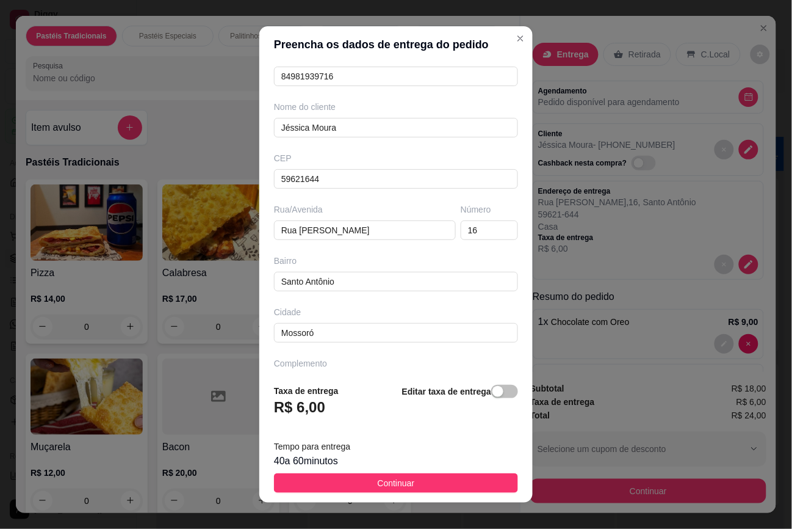
scroll to position [76, 0]
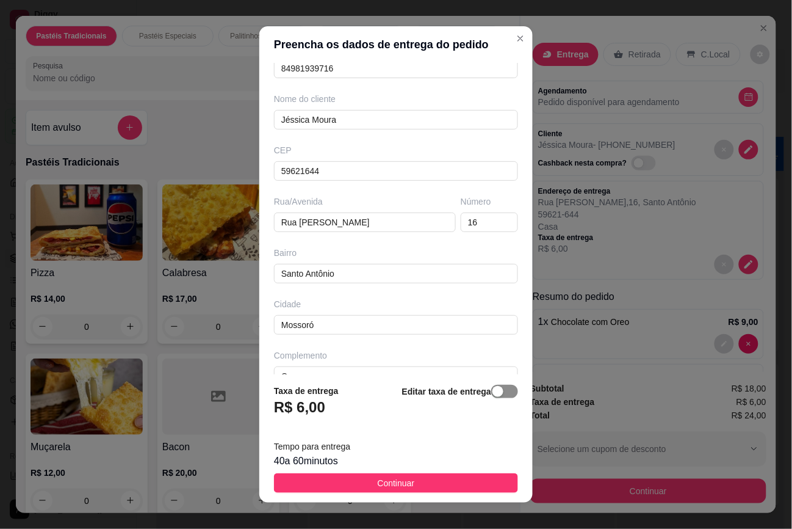
click at [491, 388] on span "button" at bounding box center [504, 391] width 27 height 13
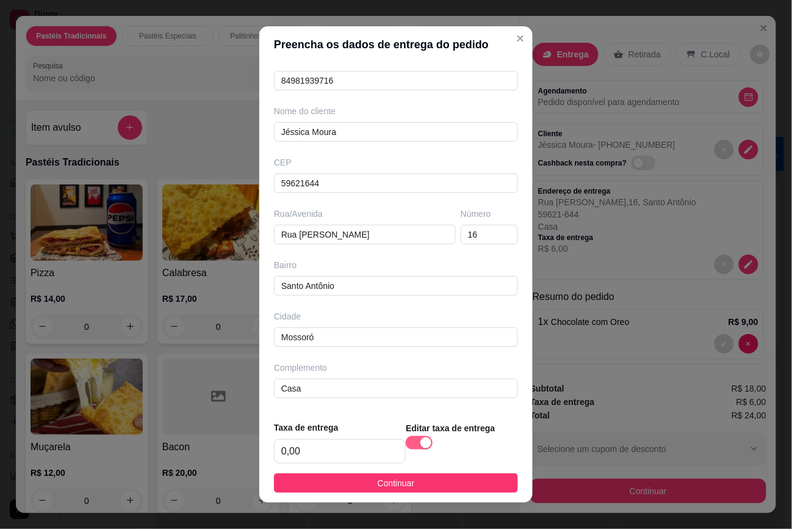
scroll to position [66, 0]
click at [306, 447] on input "0,00" at bounding box center [340, 450] width 131 height 23
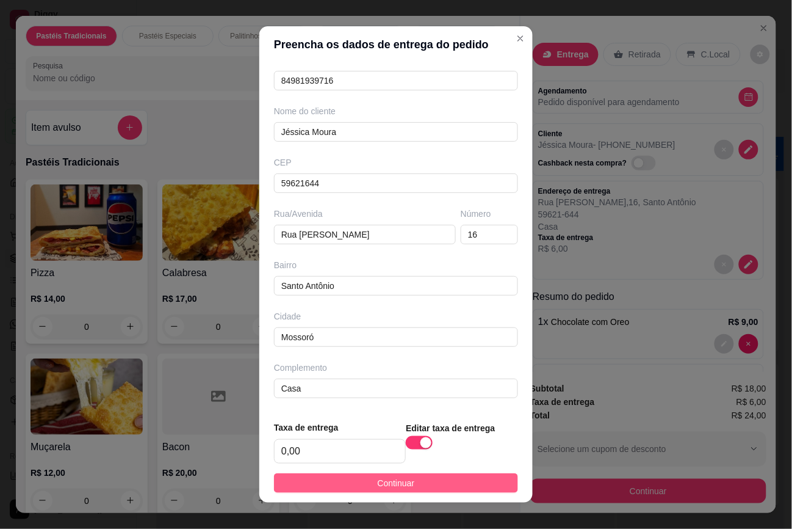
click at [474, 477] on button "Continuar" at bounding box center [396, 483] width 244 height 20
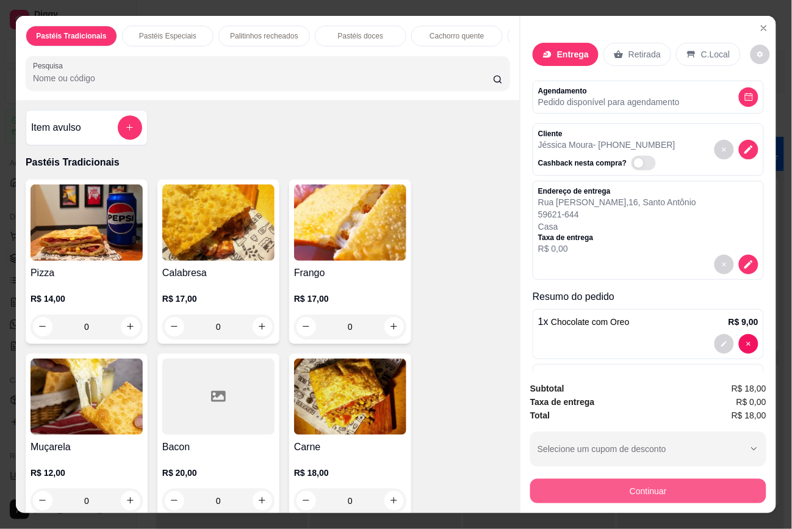
click at [644, 483] on button "Continuar" at bounding box center [648, 491] width 236 height 24
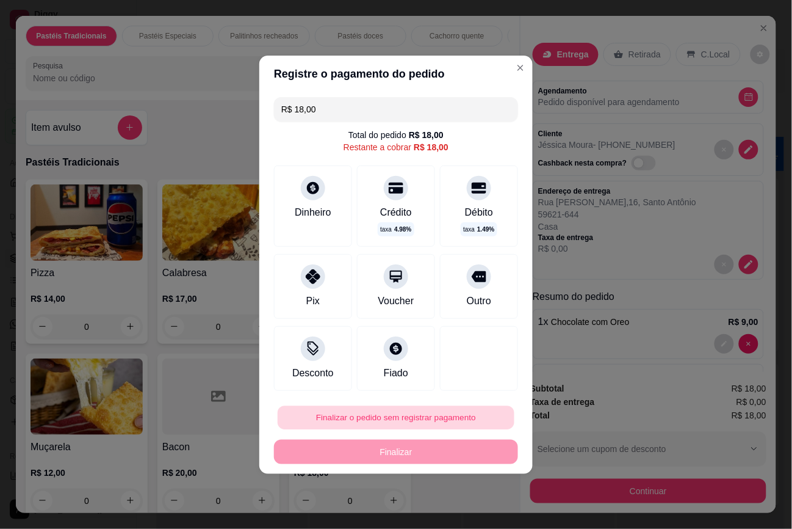
click at [425, 420] on button "Finalizar o pedido sem registrar pagamento" at bounding box center [396, 417] width 237 height 24
click at [459, 385] on button "Confirmar" at bounding box center [468, 383] width 43 height 18
type input "0"
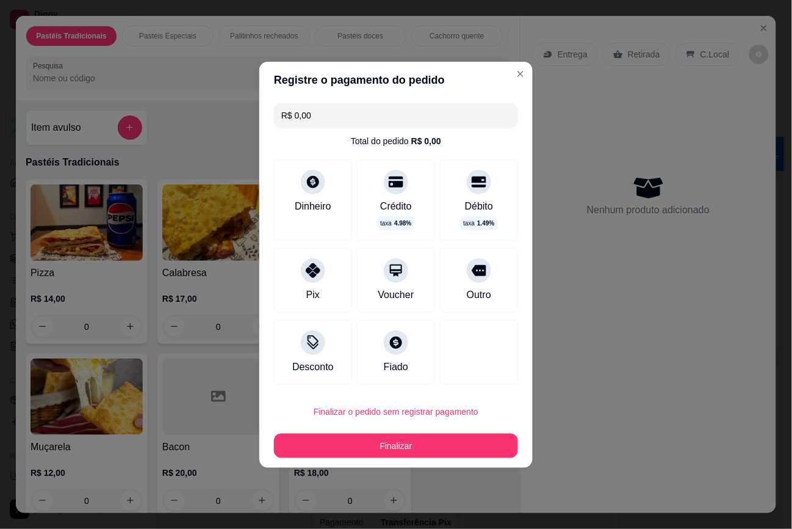
type input "R$ 0,00"
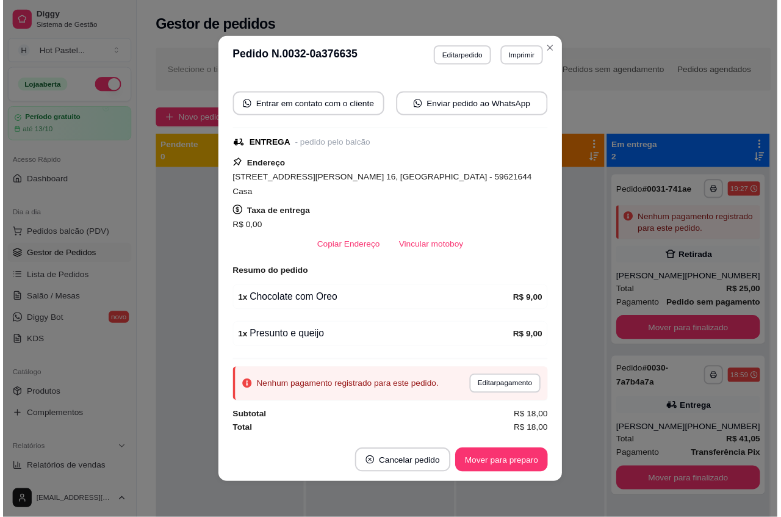
scroll to position [117, 0]
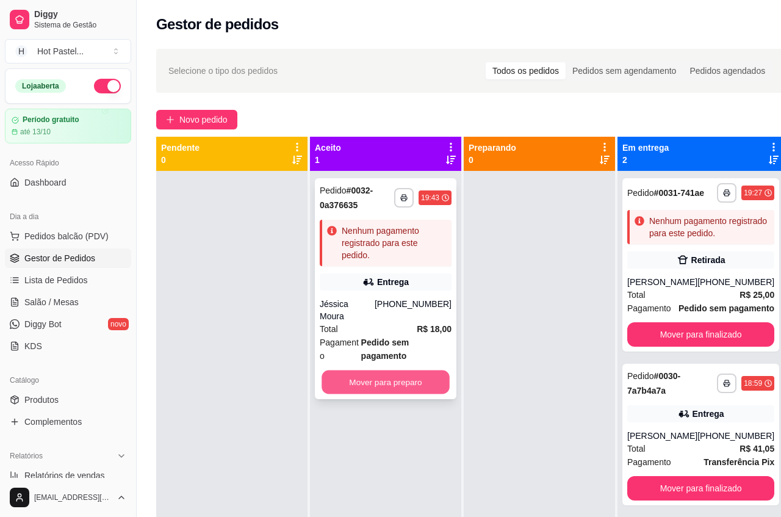
click at [424, 370] on button "Mover para preparo" at bounding box center [386, 382] width 128 height 24
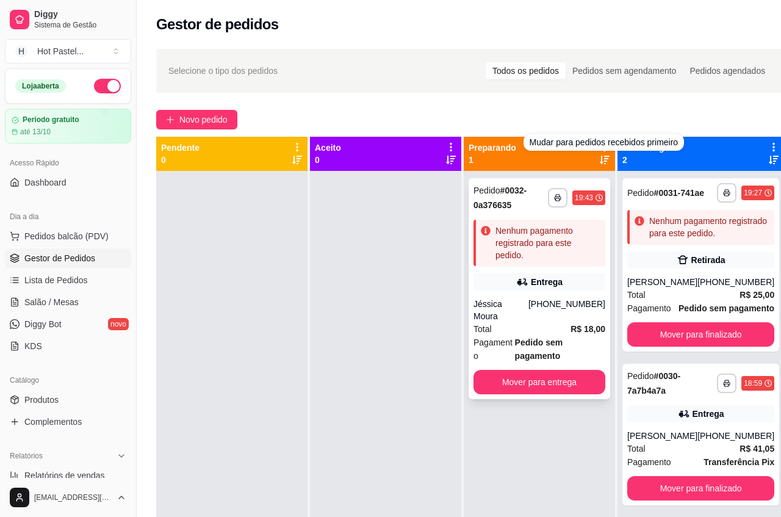
click at [578, 234] on div "Nenhum pagamento registrado para este pedido." at bounding box center [548, 243] width 105 height 37
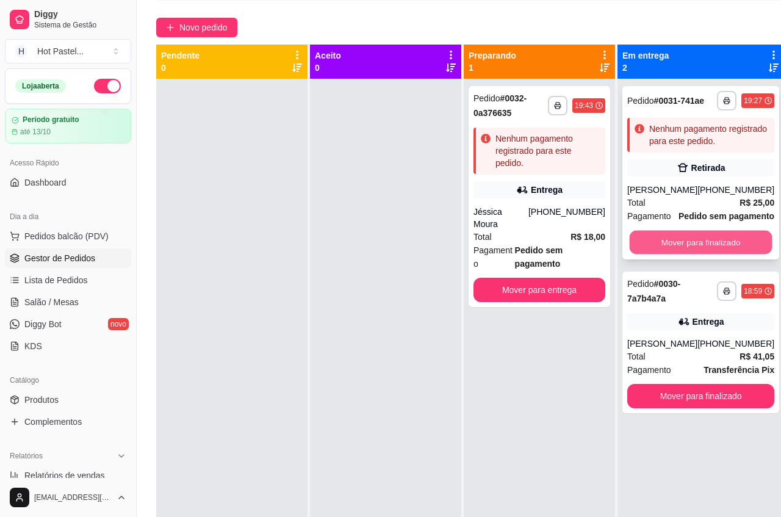
click at [723, 255] on button "Mover para finalizado" at bounding box center [701, 243] width 143 height 24
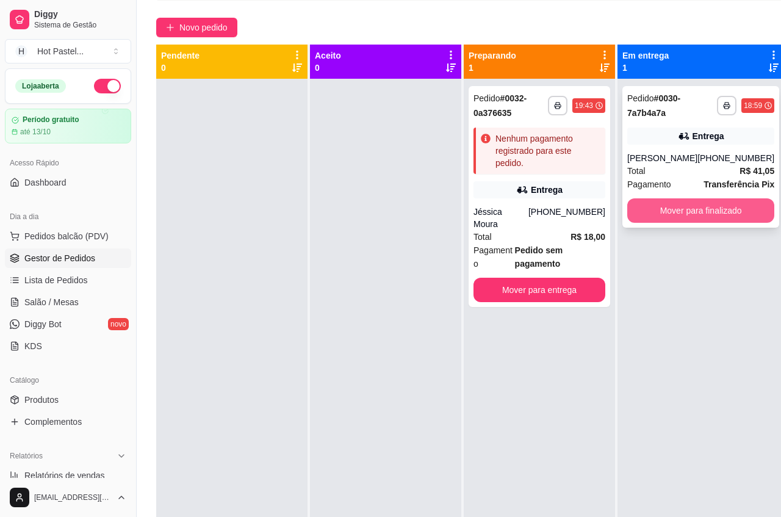
click at [703, 201] on button "Mover para finalizado" at bounding box center [700, 210] width 147 height 24
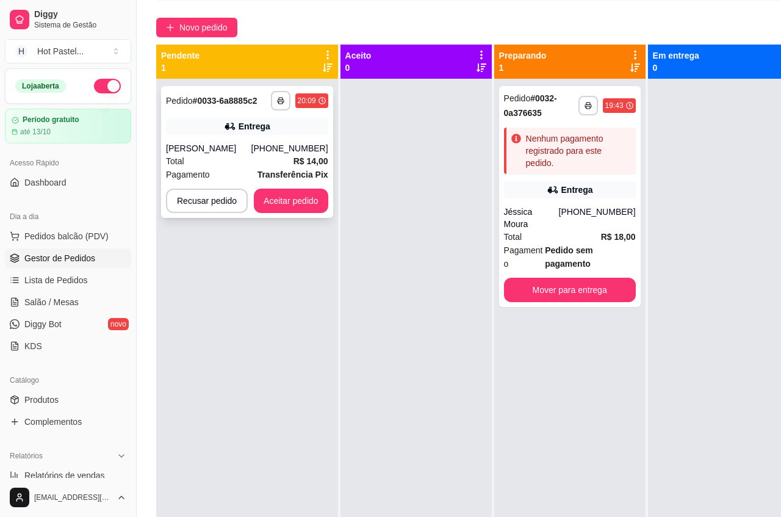
click at [311, 170] on strong "Transferência Pix" at bounding box center [293, 175] width 71 height 10
click at [220, 198] on button "Recusar pedido" at bounding box center [207, 201] width 82 height 24
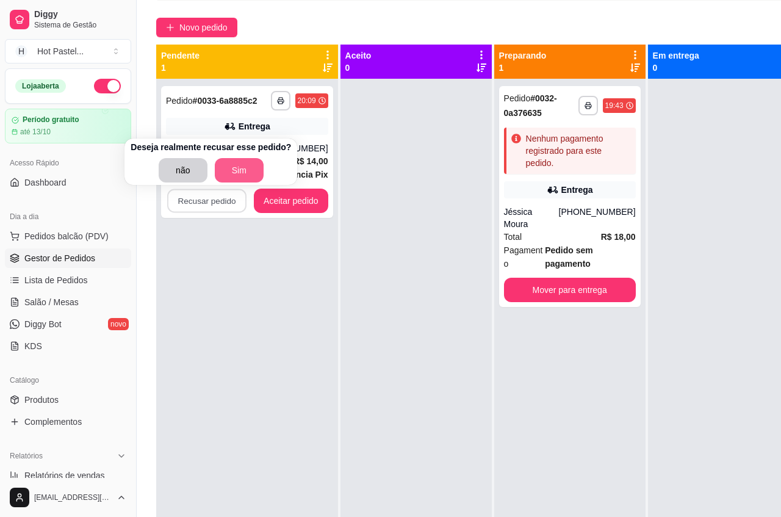
click at [238, 169] on button "Sim" at bounding box center [239, 170] width 49 height 24
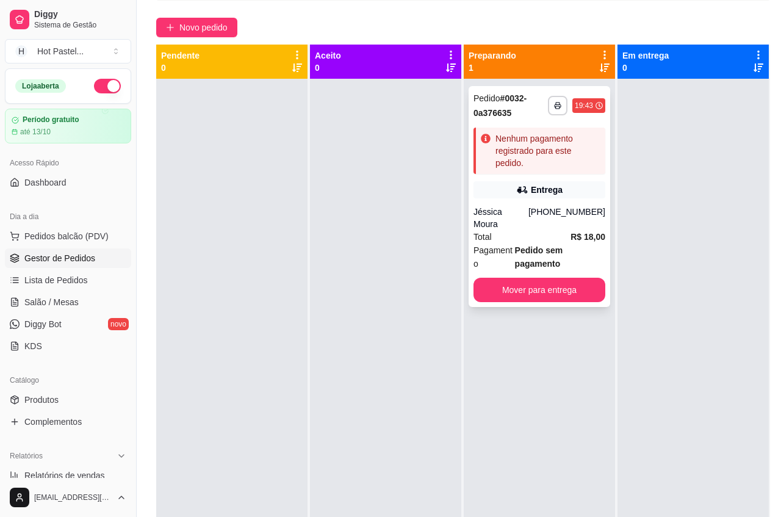
click at [538, 159] on div "Nenhum pagamento registrado para este pedido." at bounding box center [548, 150] width 105 height 37
click at [592, 279] on button "Mover para entrega" at bounding box center [539, 290] width 128 height 24
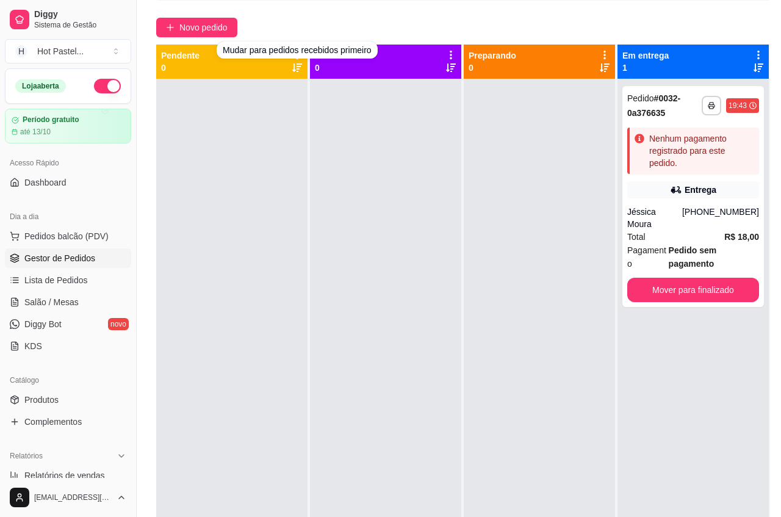
click at [334, 18] on div "Novo pedido" at bounding box center [463, 28] width 614 height 20
click at [197, 13] on div "**********" at bounding box center [463, 262] width 653 height 627
click at [206, 14] on div "**********" at bounding box center [463, 262] width 653 height 627
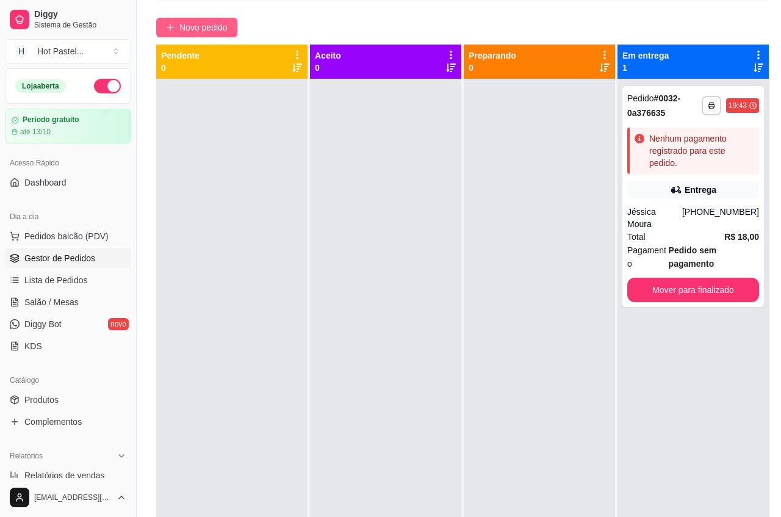
click at [206, 23] on span "Novo pedido" at bounding box center [203, 27] width 48 height 13
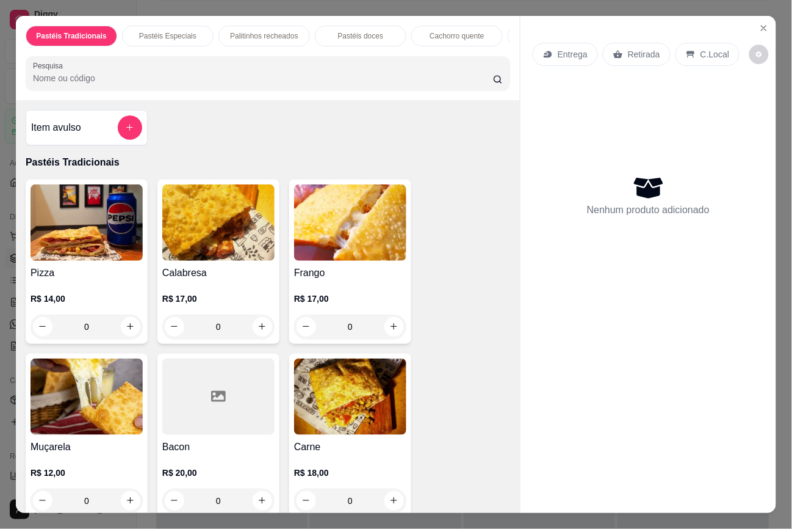
click at [166, 84] on input "Pesquisa" at bounding box center [263, 78] width 460 height 12
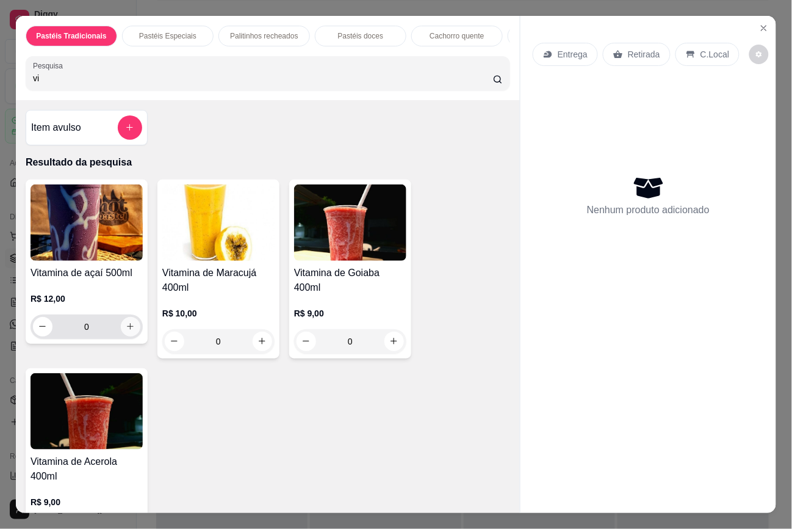
type input "vi"
click at [128, 330] on icon "increase-product-quantity" at bounding box center [131, 326] width 7 height 7
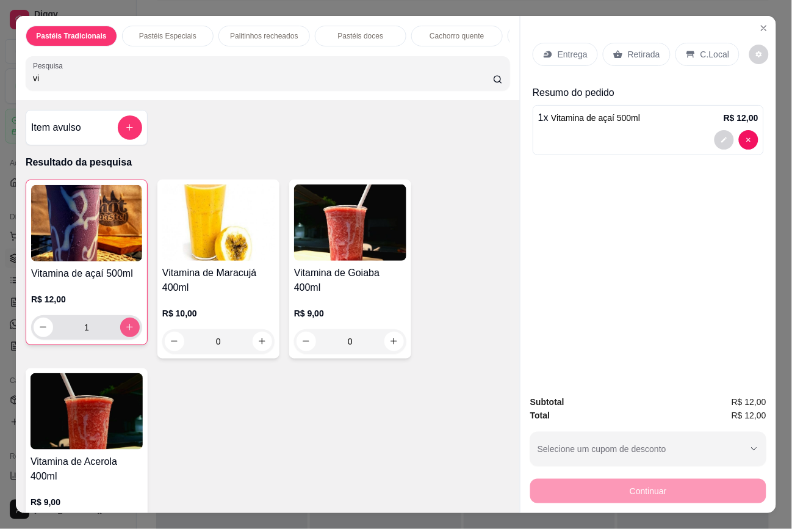
type input "1"
click at [641, 48] on p "Retirada" at bounding box center [644, 54] width 32 height 12
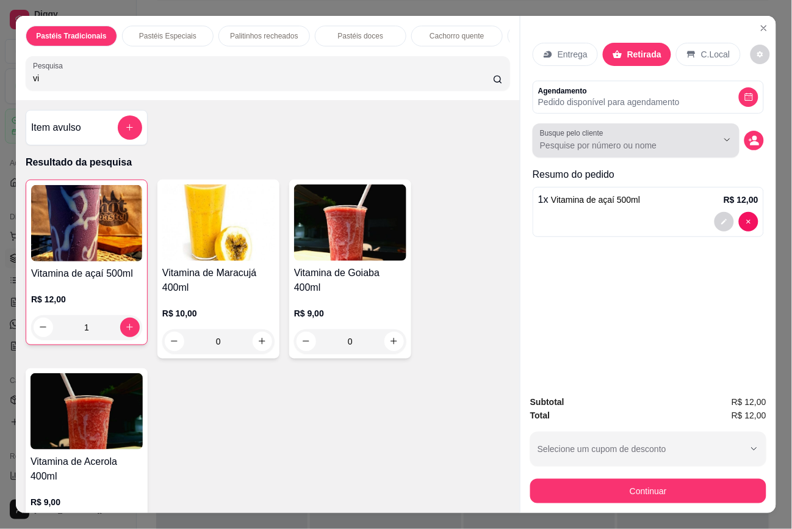
click at [682, 139] on input "Busque pelo cliente" at bounding box center [619, 145] width 158 height 12
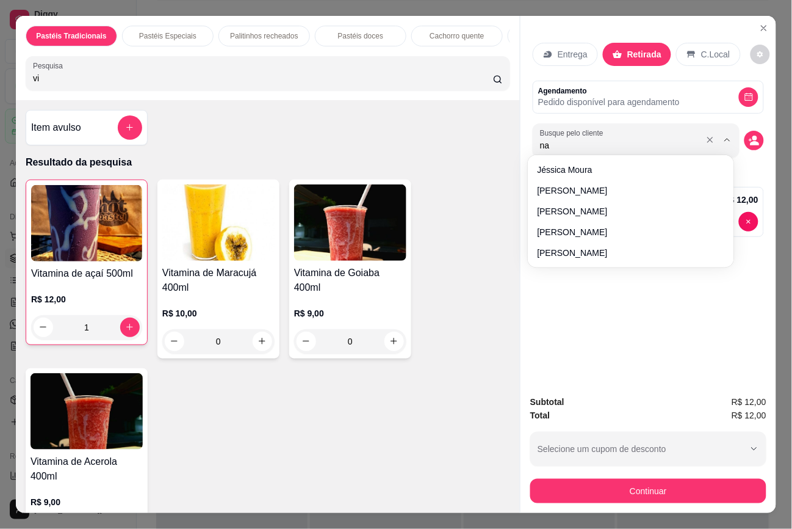
type input "nay"
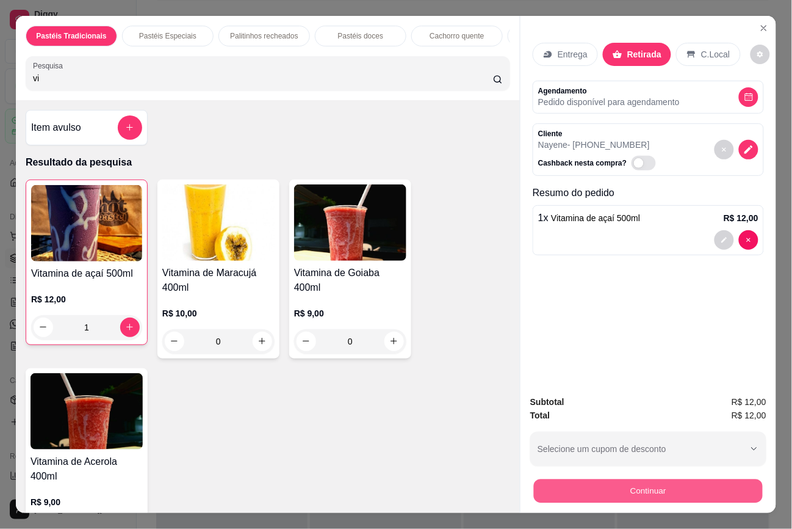
click at [682, 479] on button "Continuar" at bounding box center [648, 491] width 229 height 24
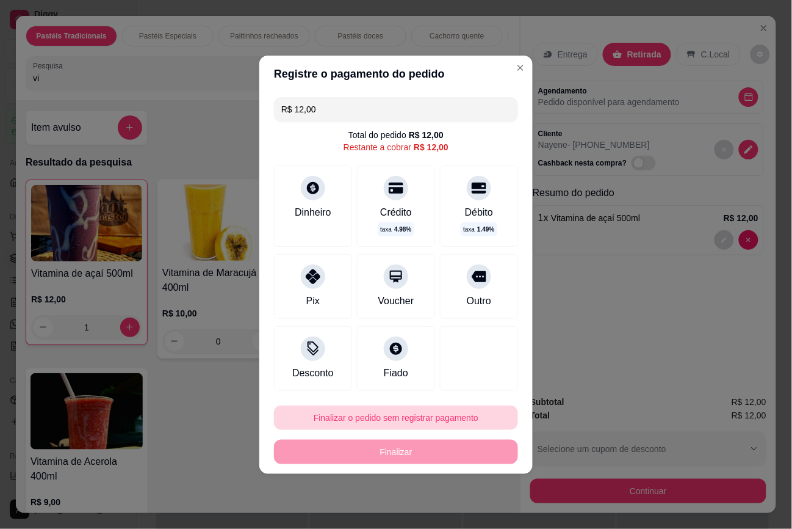
click at [416, 420] on button "Finalizar o pedido sem registrar pagamento" at bounding box center [396, 417] width 244 height 24
click at [477, 385] on button "Confirmar" at bounding box center [468, 383] width 43 height 18
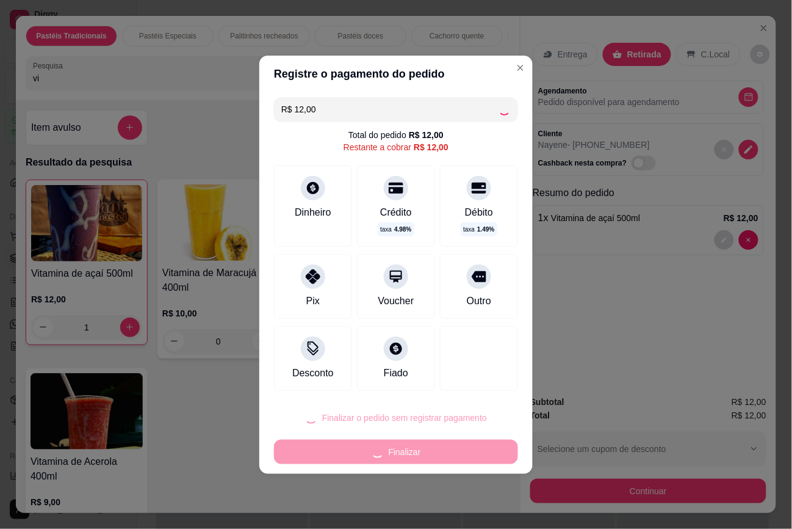
type input "0"
type input "R$ 0,00"
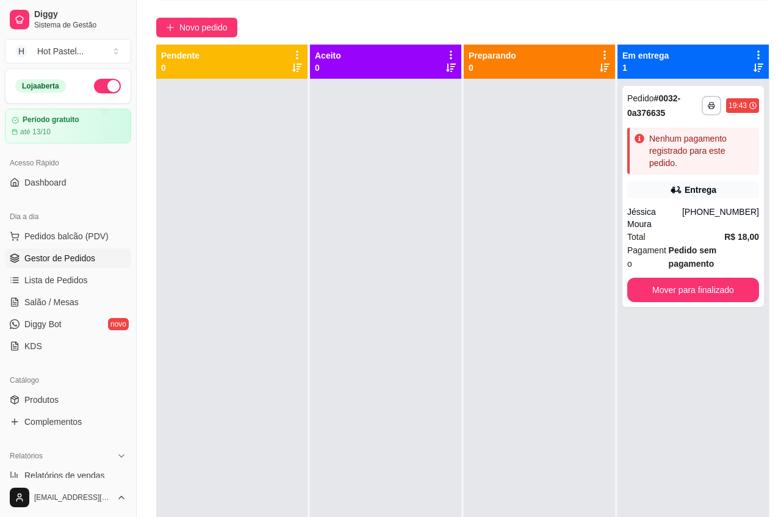
click at [621, 427] on div "**********" at bounding box center [693, 337] width 151 height 517
click at [704, 278] on button "Mover para finalizado" at bounding box center [693, 290] width 128 height 24
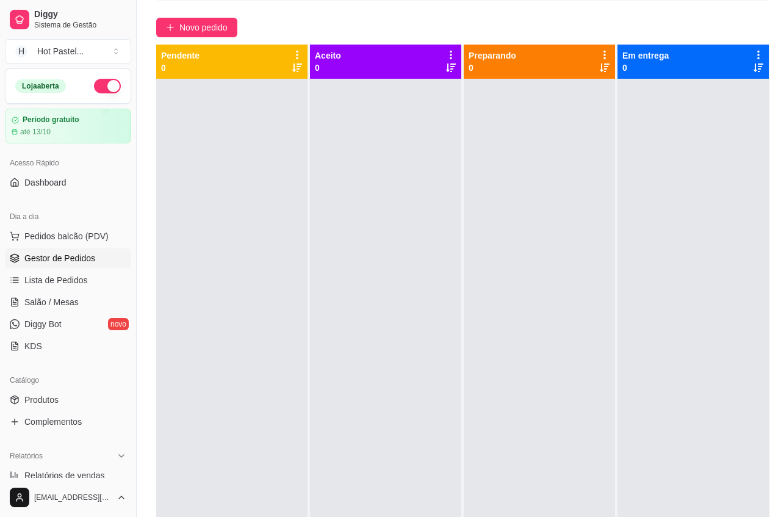
click at [535, 191] on div at bounding box center [539, 337] width 151 height 517
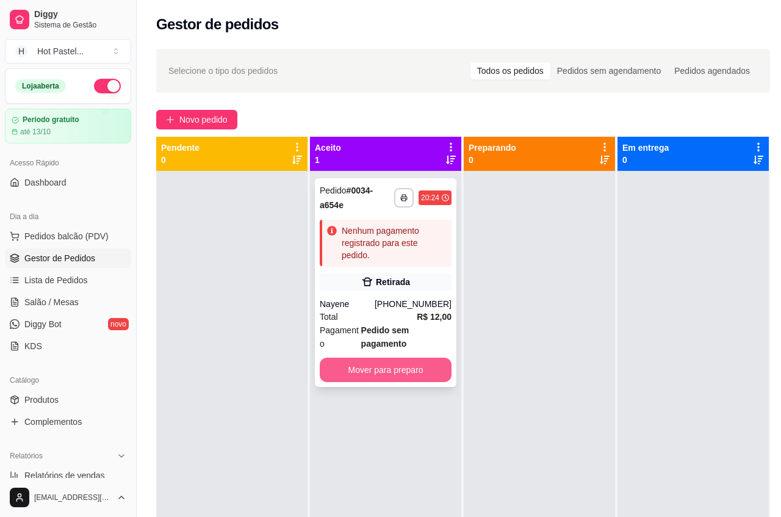
click at [413, 370] on button "Mover para preparo" at bounding box center [386, 370] width 132 height 24
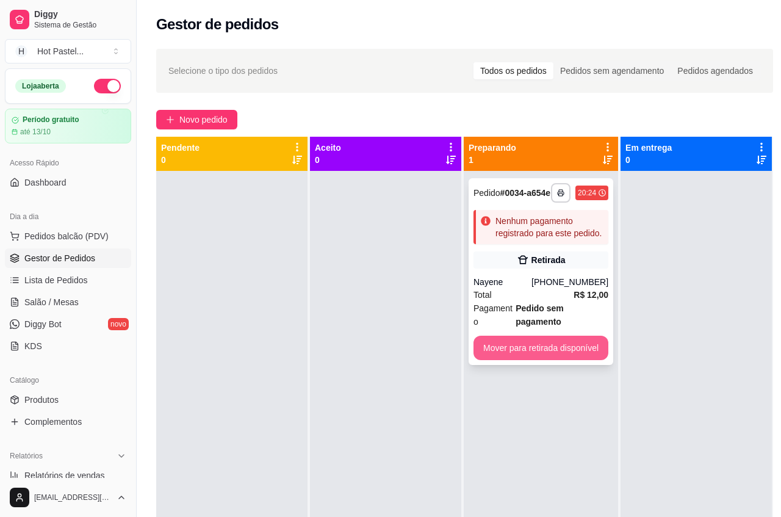
click at [569, 341] on button "Mover para retirada disponível" at bounding box center [541, 348] width 135 height 24
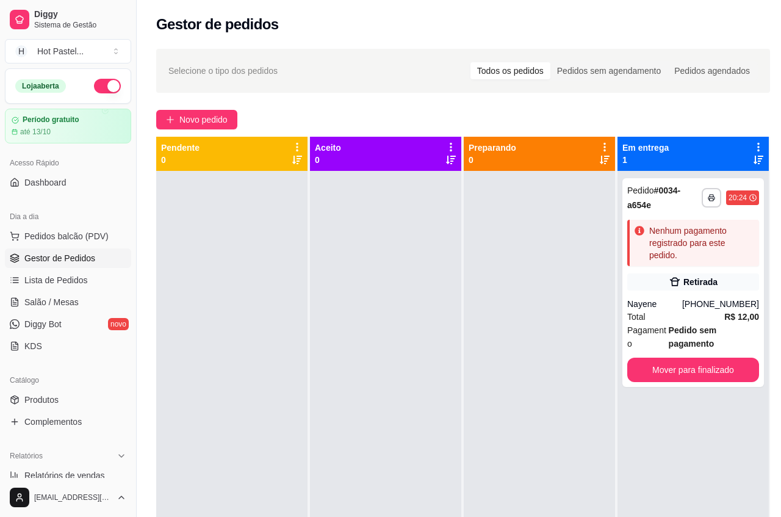
click at [409, 104] on div "**********" at bounding box center [463, 355] width 653 height 627
click at [139, 17] on button "Toggle Sidebar" at bounding box center [136, 258] width 10 height 517
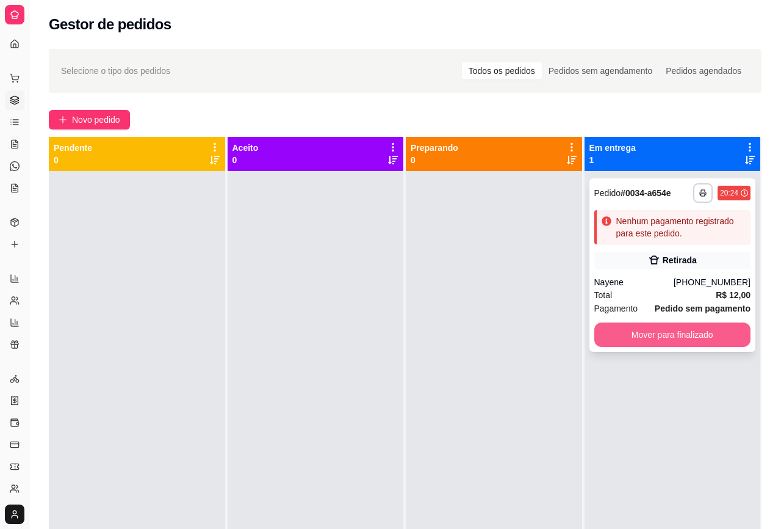
click at [596, 333] on button "Mover para finalizado" at bounding box center [672, 334] width 157 height 24
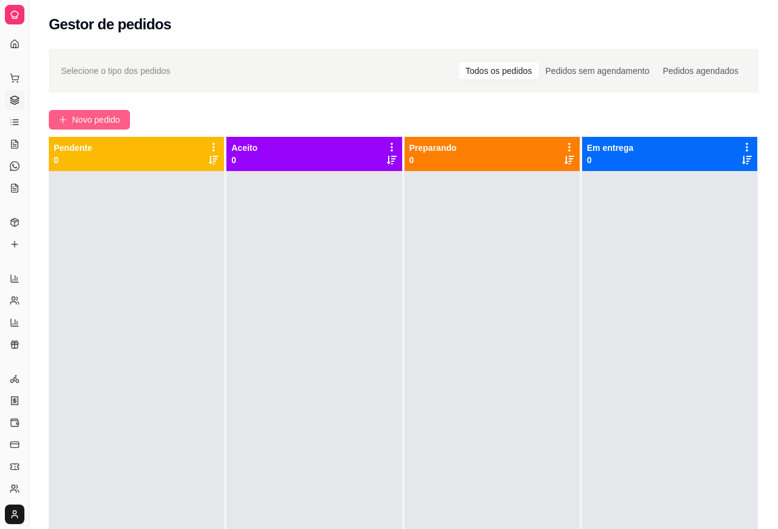
click at [110, 128] on button "Novo pedido" at bounding box center [89, 120] width 81 height 20
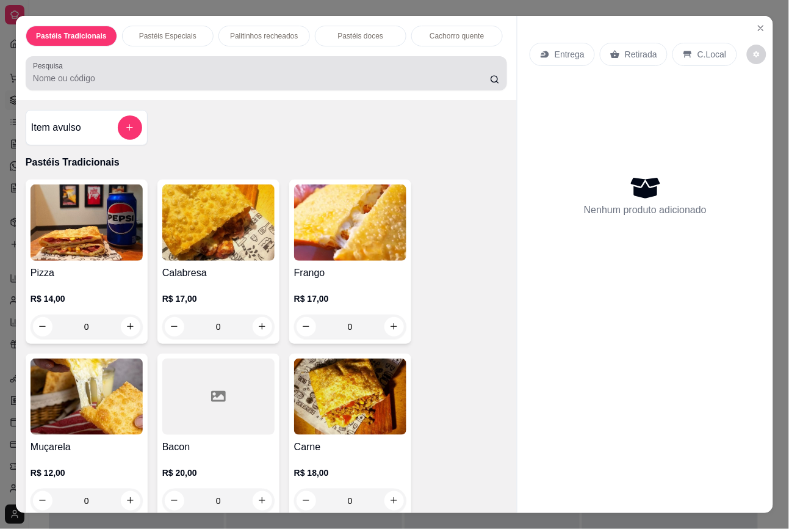
click at [276, 90] on div "Pesquisa" at bounding box center [267, 73] width 482 height 34
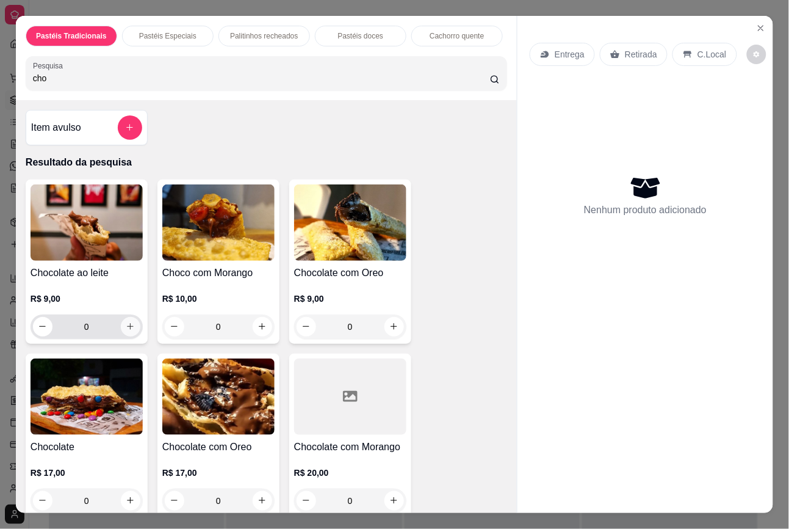
type input "cho"
click at [123, 327] on button "increase-product-quantity" at bounding box center [130, 326] width 19 height 19
type input "1"
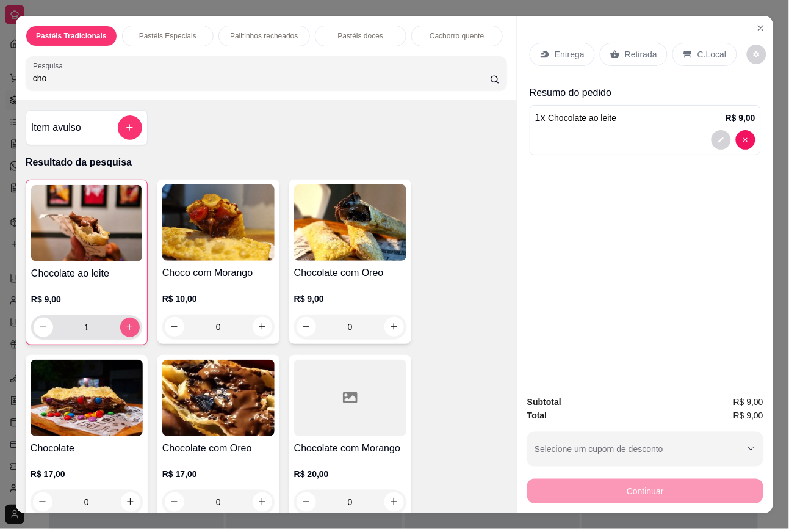
click at [123, 327] on button "increase-product-quantity" at bounding box center [130, 327] width 20 height 20
type input "2"
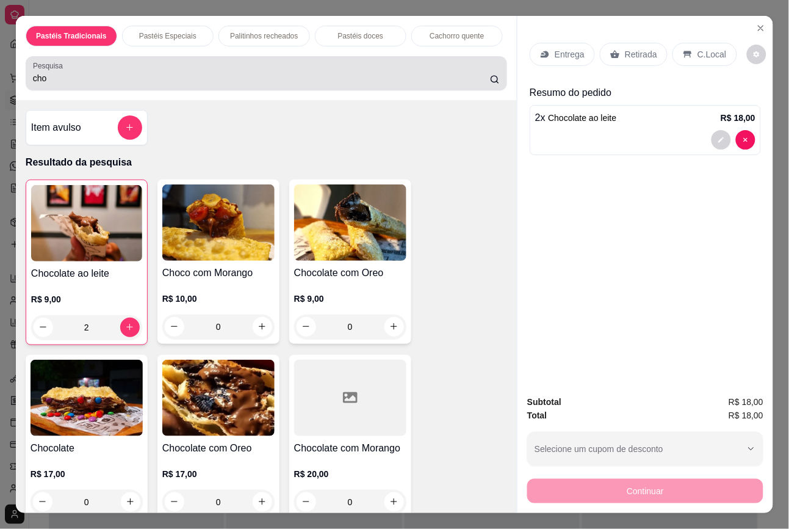
drag, startPoint x: 121, startPoint y: 74, endPoint x: -23, endPoint y: 76, distance: 143.4
click at [0, 76] on html "Diggy Sistema de Gestão H Hot Pastel ... Loja aberta Período gratuito até 13/10…" at bounding box center [394, 264] width 789 height 529
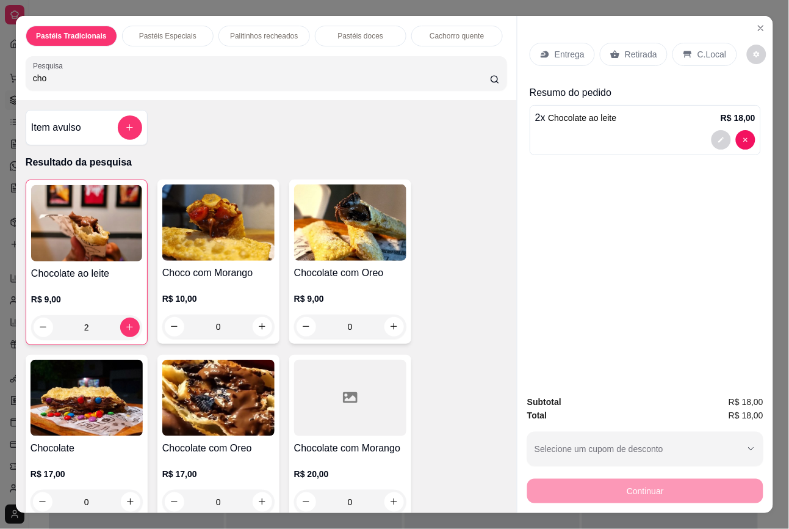
drag, startPoint x: 65, startPoint y: 87, endPoint x: -15, endPoint y: 87, distance: 80.0
click at [0, 87] on html "Diggy Sistema de Gestão H Hot Pastel ... Loja aberta Período gratuito até 13/10…" at bounding box center [394, 264] width 789 height 529
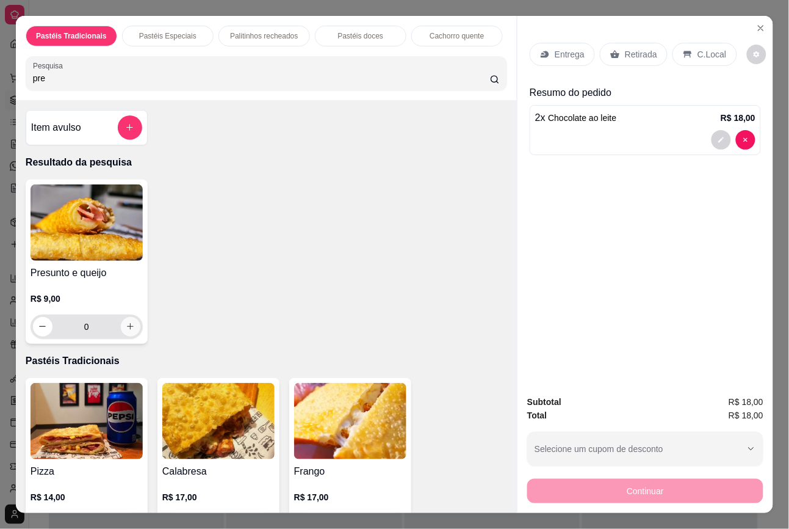
type input "pre"
click at [123, 336] on button "increase-product-quantity" at bounding box center [130, 326] width 19 height 19
type input "1"
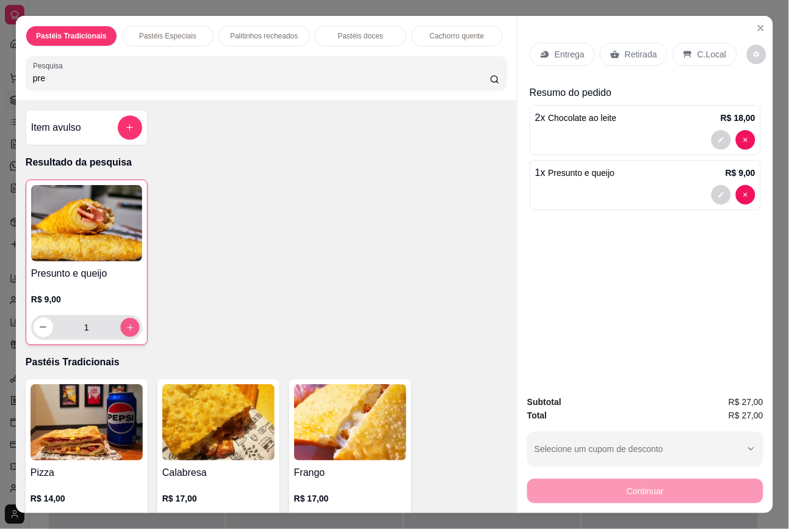
click at [123, 336] on button "increase-product-quantity" at bounding box center [129, 326] width 19 height 19
type input "2"
click at [635, 51] on p "Retirada" at bounding box center [641, 54] width 32 height 12
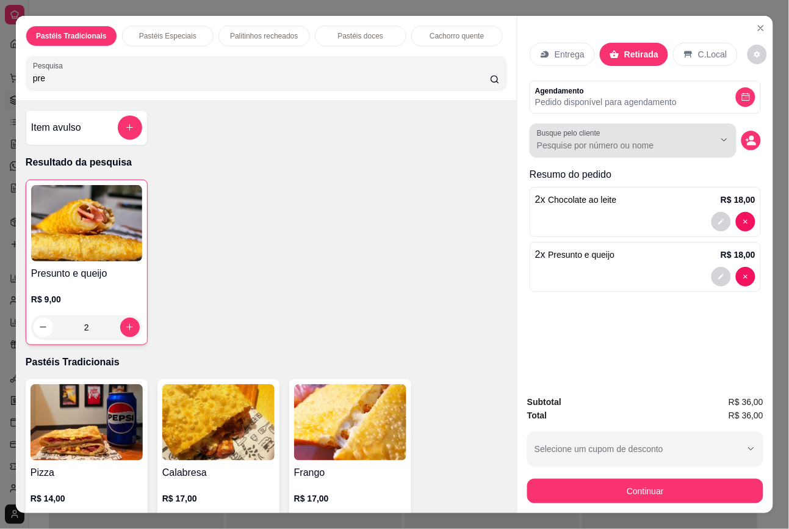
click at [644, 141] on input "Busque pelo cliente" at bounding box center [616, 145] width 158 height 12
click at [614, 144] on input "Busque pelo cliente" at bounding box center [616, 145] width 158 height 12
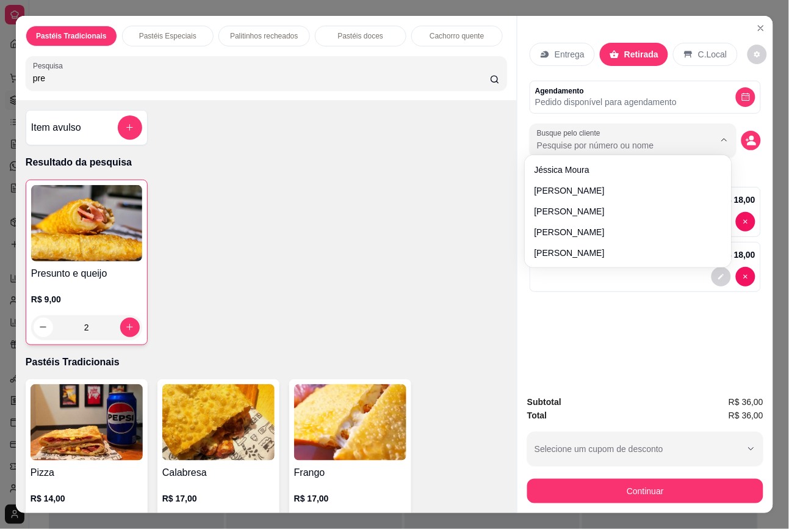
paste input "84 9638-1529"
type input "84 9638-1529"
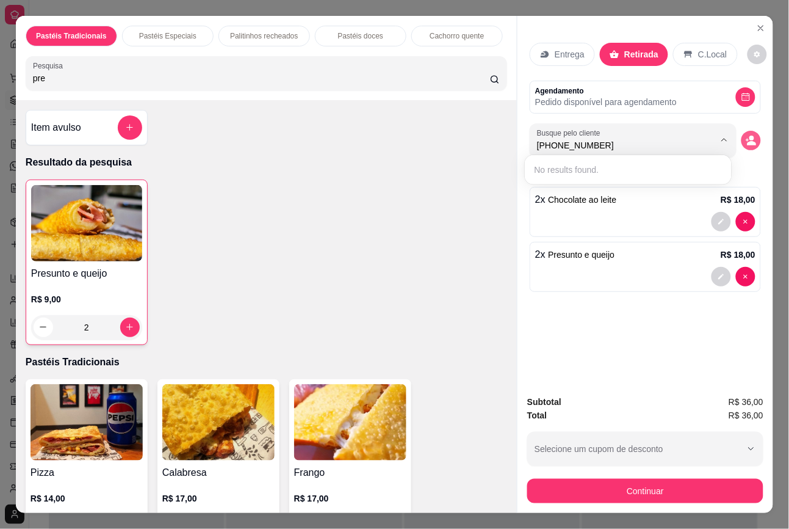
click at [746, 135] on icon "decrease-product-quantity" at bounding box center [751, 140] width 11 height 11
click at [746, 135] on icon "decrease-product-quantity" at bounding box center [751, 140] width 10 height 10
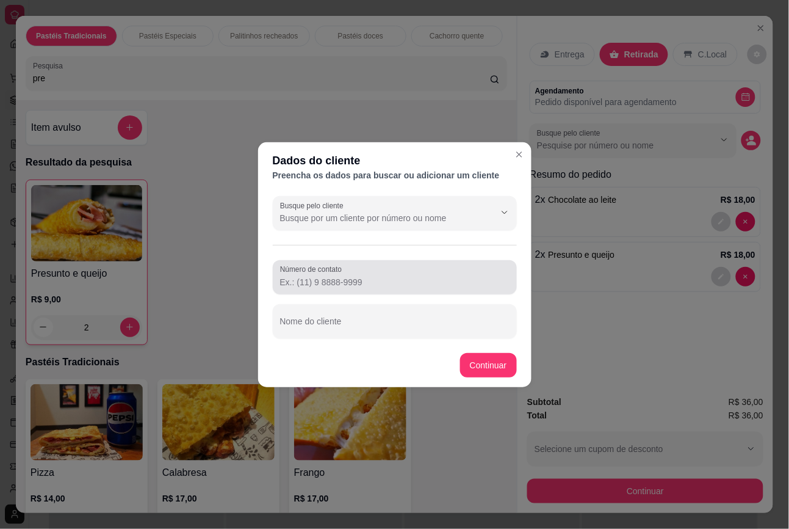
click at [325, 286] on input "Número de contato" at bounding box center [394, 282] width 229 height 12
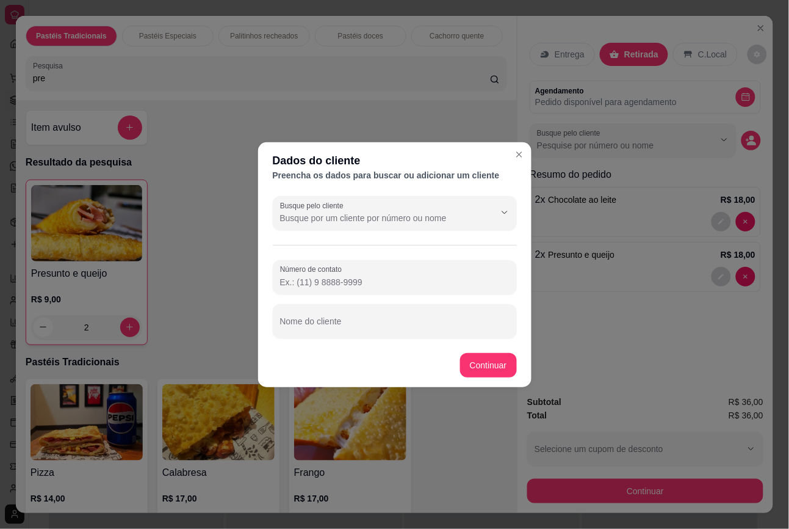
paste input "(84) 9638-1529"
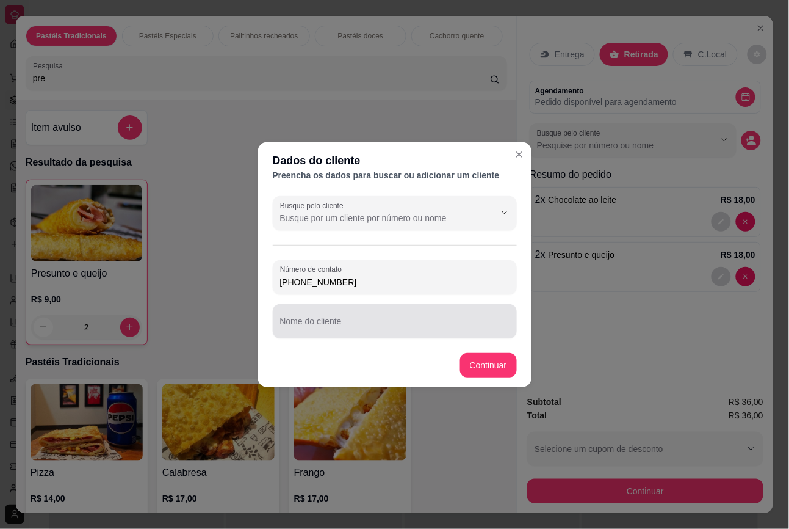
type input "(84) 9638-1529"
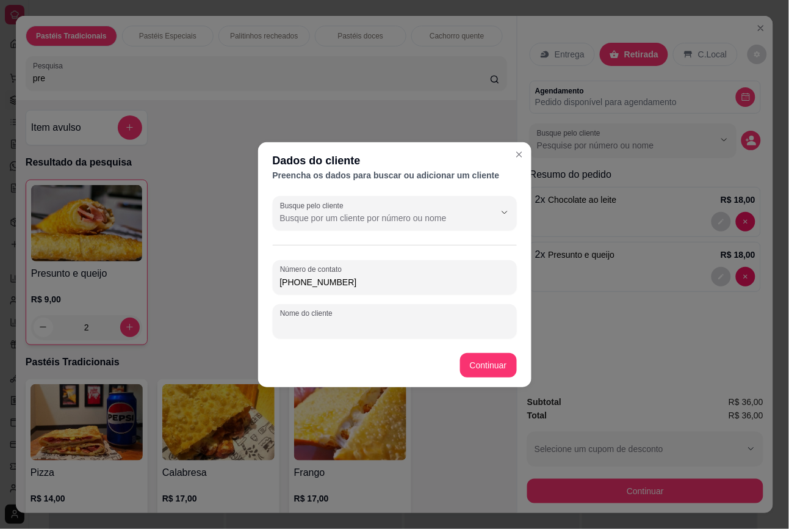
click at [325, 325] on input "Nome do cliente" at bounding box center [394, 326] width 229 height 12
type input "Thayonara"
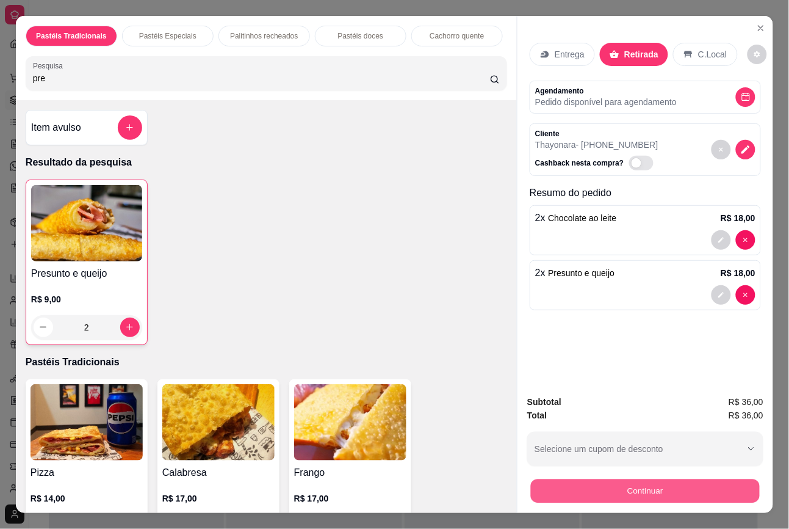
click at [684, 485] on button "Continuar" at bounding box center [645, 491] width 229 height 24
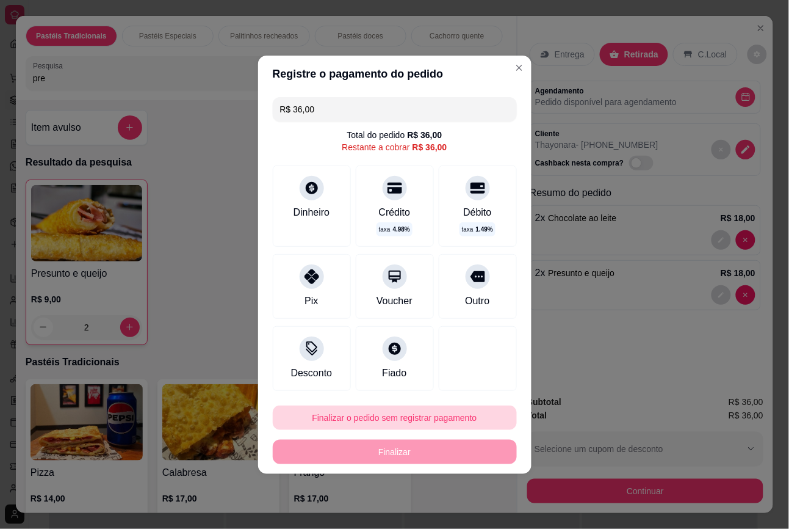
click at [444, 418] on button "Finalizar o pedido sem registrar pagamento" at bounding box center [395, 417] width 244 height 24
click at [476, 380] on button "Confirmar" at bounding box center [466, 383] width 45 height 19
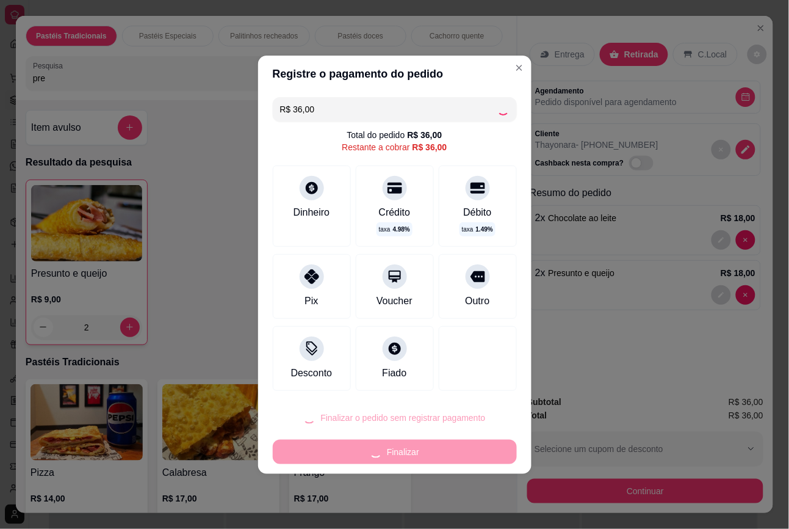
type input "0"
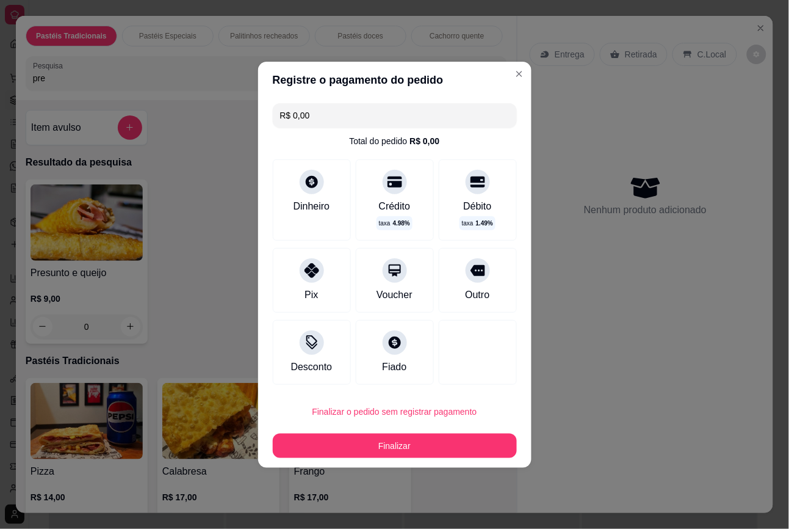
type input "R$ 0,00"
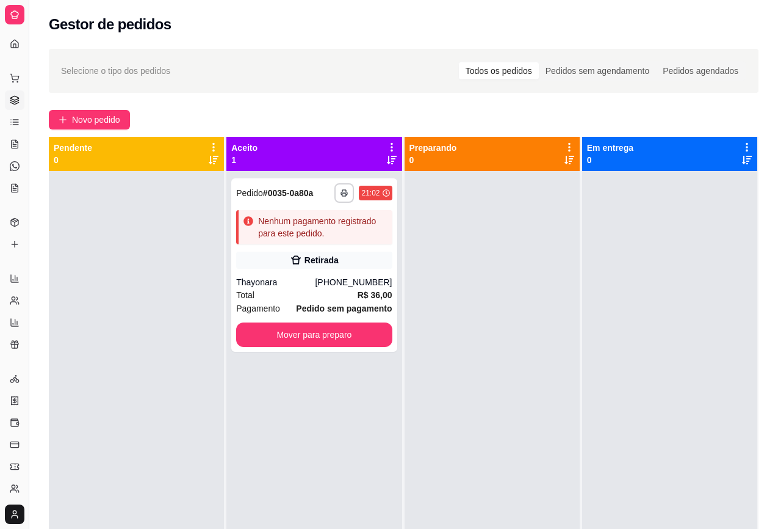
click at [617, 378] on div at bounding box center [669, 435] width 175 height 529
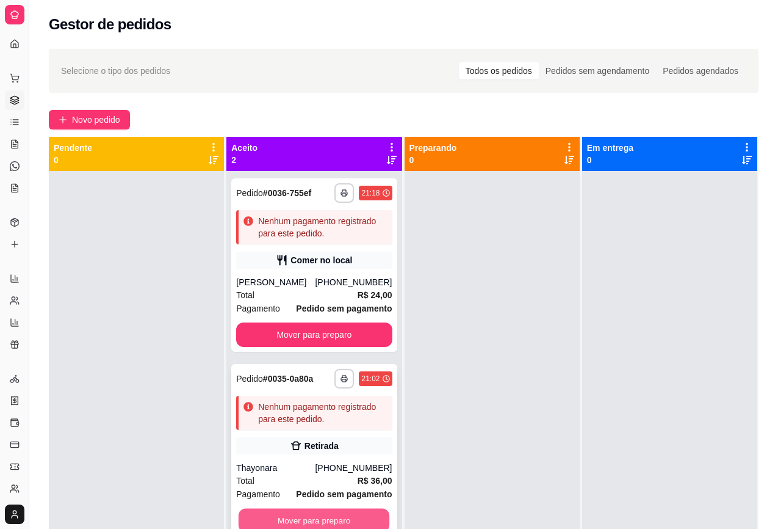
click at [315, 519] on button "Mover para preparo" at bounding box center [314, 520] width 151 height 24
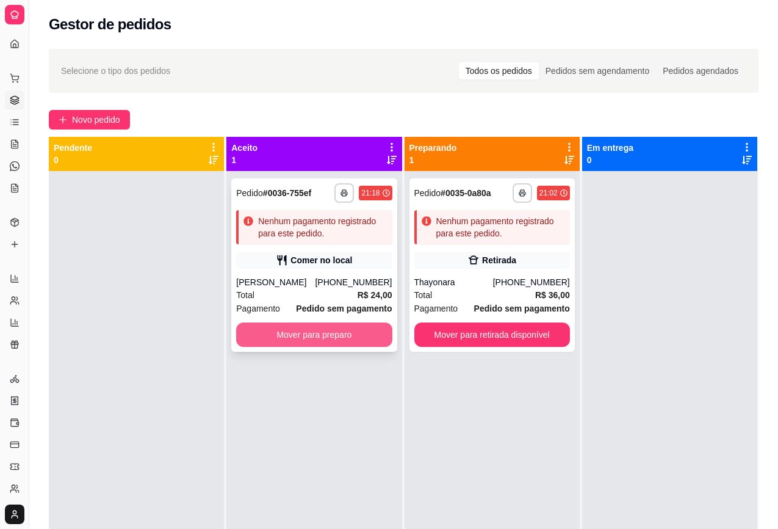
click at [355, 331] on button "Mover para preparo" at bounding box center [314, 334] width 156 height 24
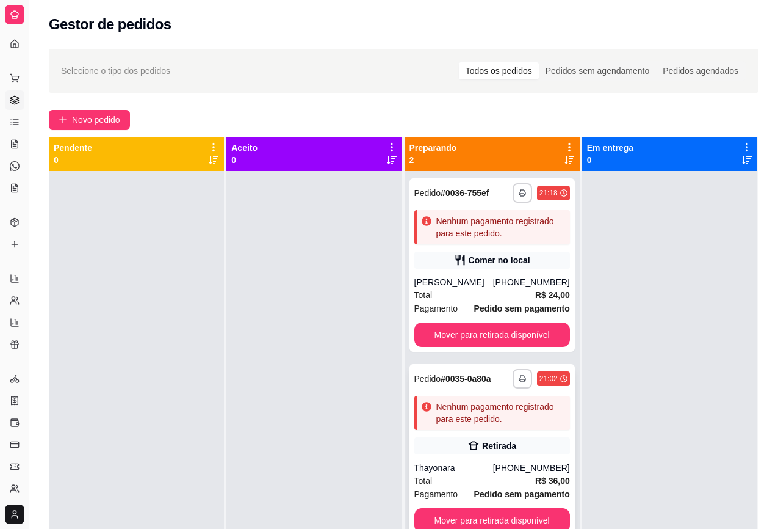
click at [475, 493] on strong "Pedido sem pagamento" at bounding box center [522, 494] width 96 height 10
click at [550, 413] on div "Nenhum pagamento registrado para este pedido." at bounding box center [499, 412] width 128 height 24
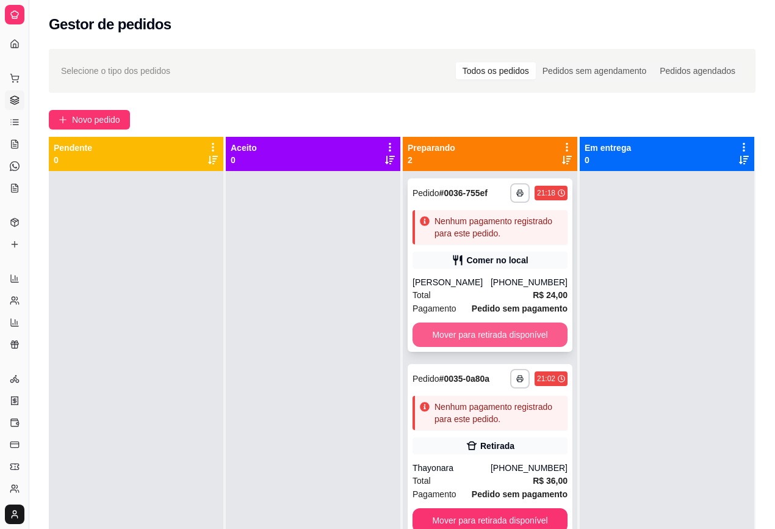
click at [478, 333] on button "Mover para retirada disponível" at bounding box center [490, 334] width 155 height 24
click at [478, 333] on div "Mover para retirada disponível" at bounding box center [490, 334] width 155 height 24
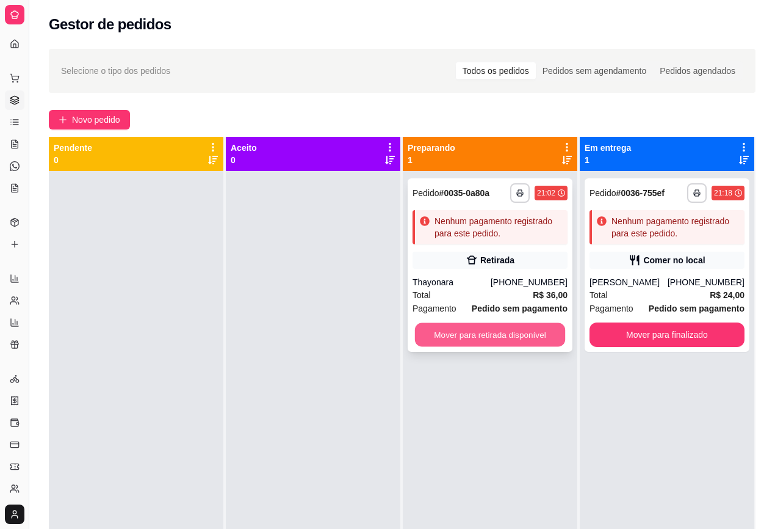
click at [539, 336] on button "Mover para retirada disponível" at bounding box center [490, 335] width 150 height 24
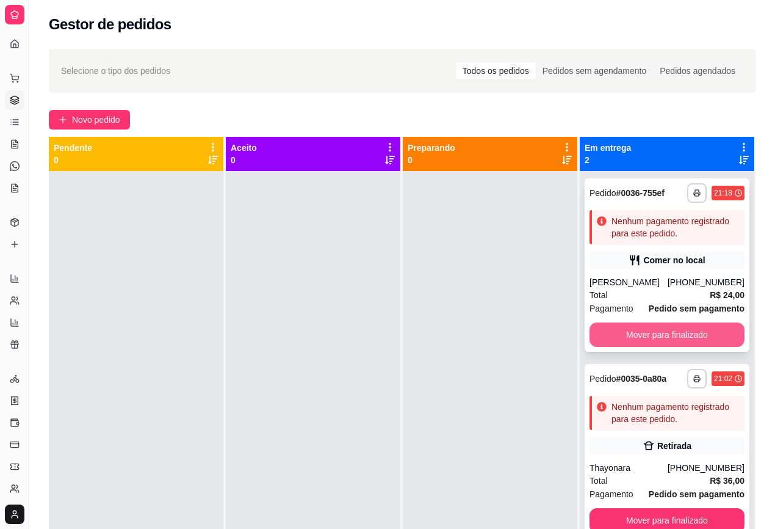
click at [618, 336] on button "Mover para finalizado" at bounding box center [667, 334] width 155 height 24
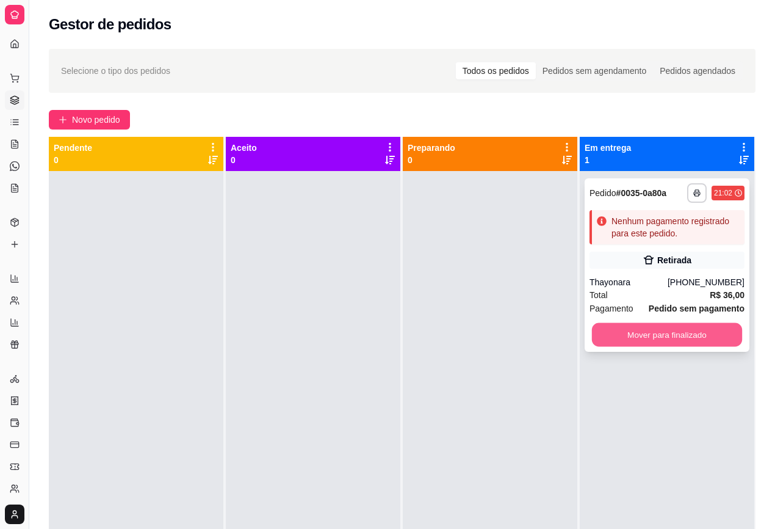
click at [644, 341] on button "Mover para finalizado" at bounding box center [667, 335] width 150 height 24
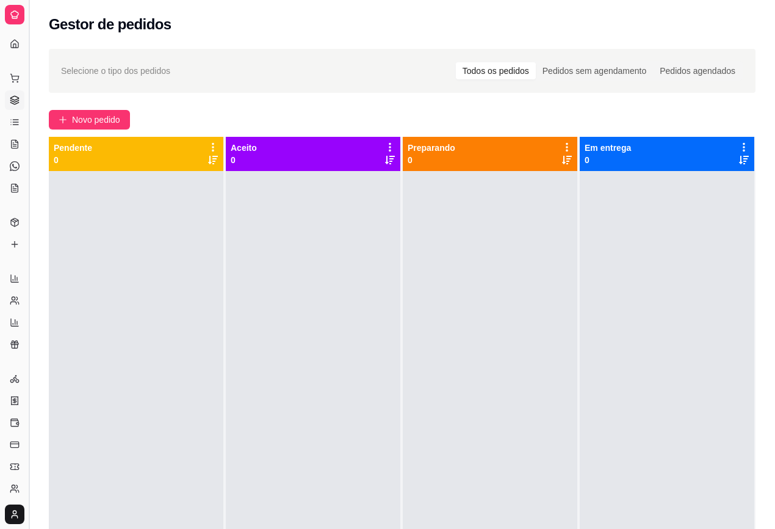
click at [31, 43] on button "Toggle Sidebar" at bounding box center [29, 264] width 10 height 529
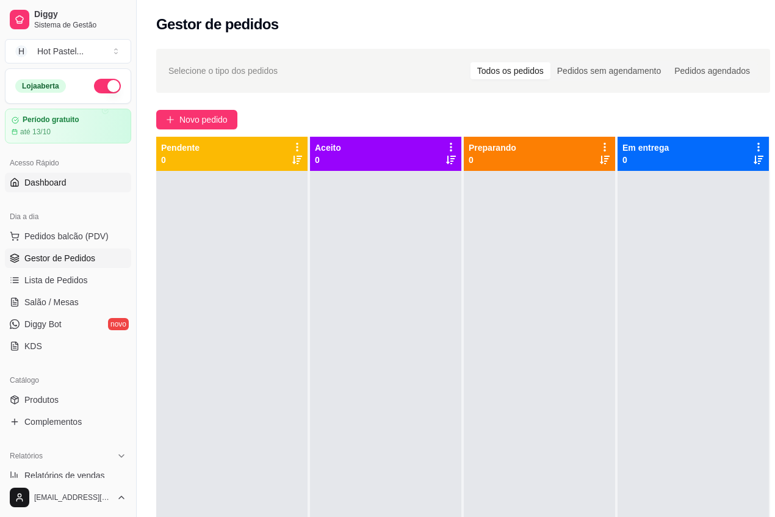
click at [86, 184] on link "Dashboard" at bounding box center [68, 183] width 126 height 20
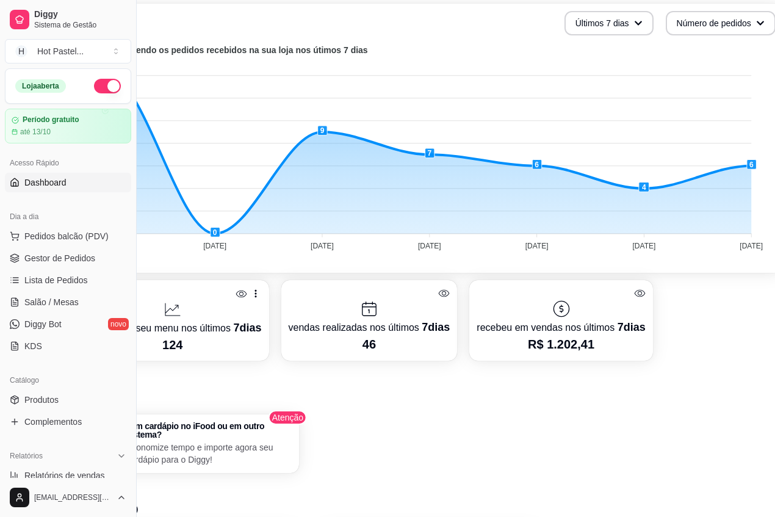
scroll to position [297, 104]
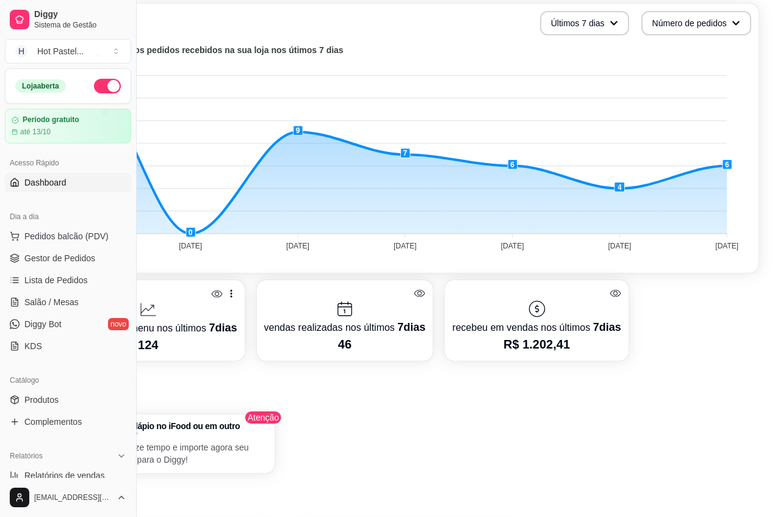
click at [730, 162] on foreignobject at bounding box center [403, 150] width 689 height 214
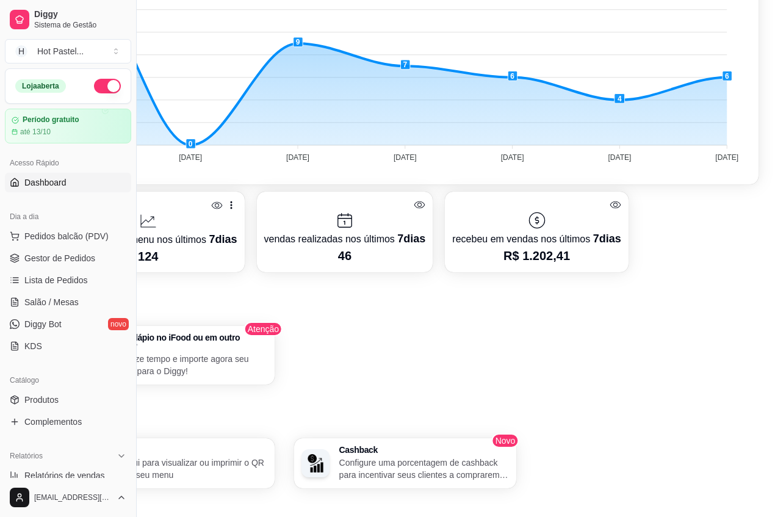
scroll to position [385, 0]
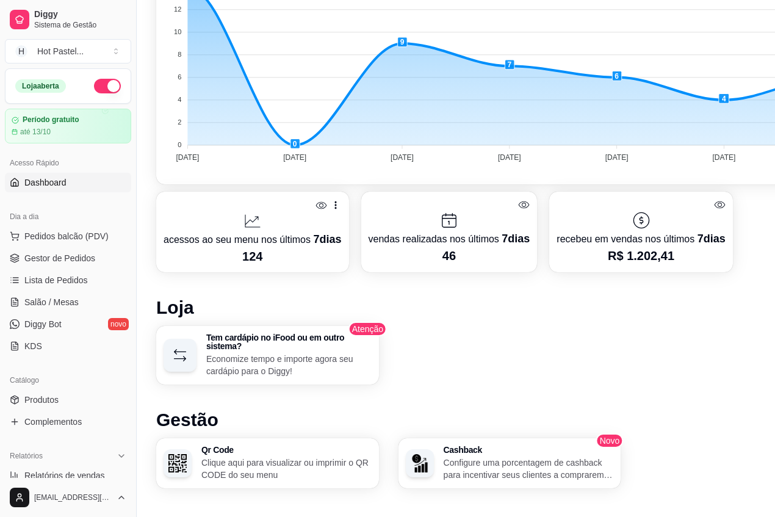
click at [774, 259] on div "acessos ao seu menu nos últimos 7 dias 124 vendas realizadas nos últimos 7 dias…" at bounding box center [509, 232] width 707 height 81
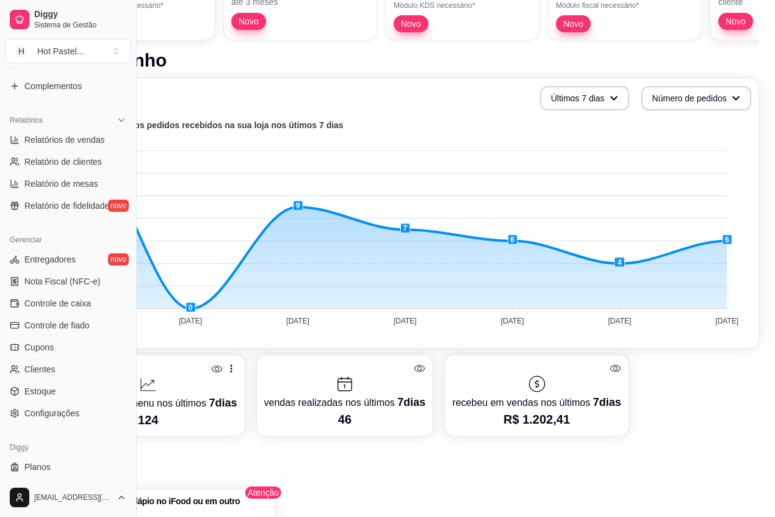
scroll to position [337, 0]
click at [64, 367] on link "Clientes" at bounding box center [68, 368] width 126 height 20
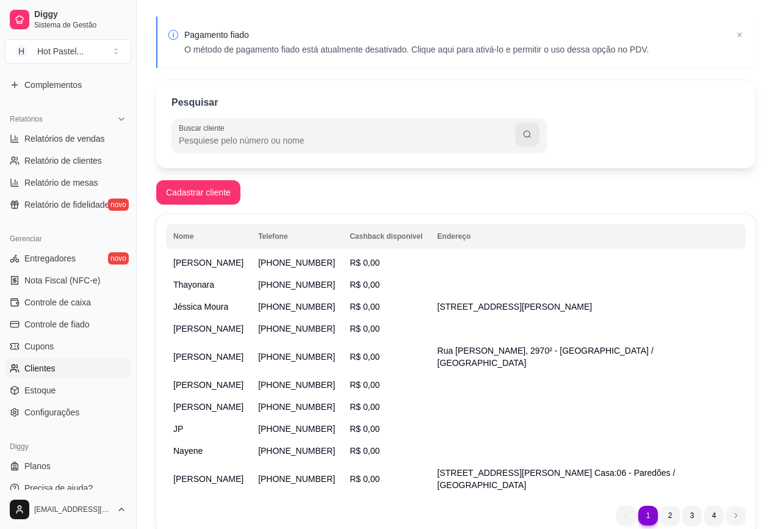
scroll to position [63, 0]
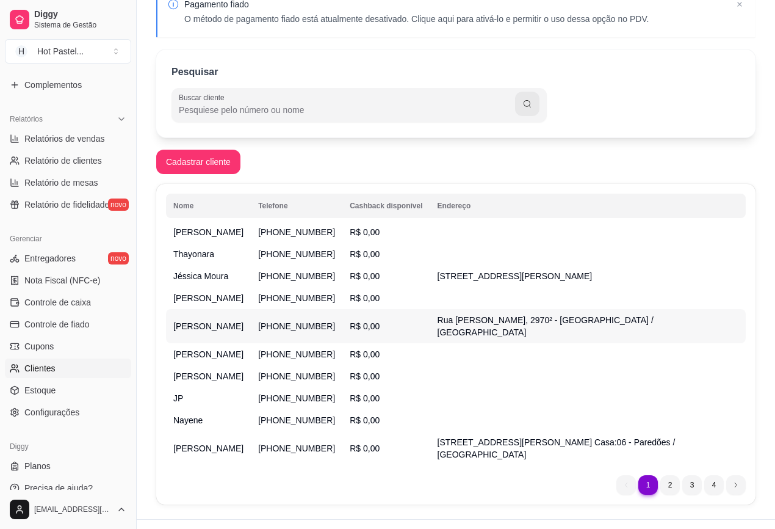
click at [187, 323] on span "[PERSON_NAME]" at bounding box center [208, 326] width 70 height 10
